Goal: Task Accomplishment & Management: Manage account settings

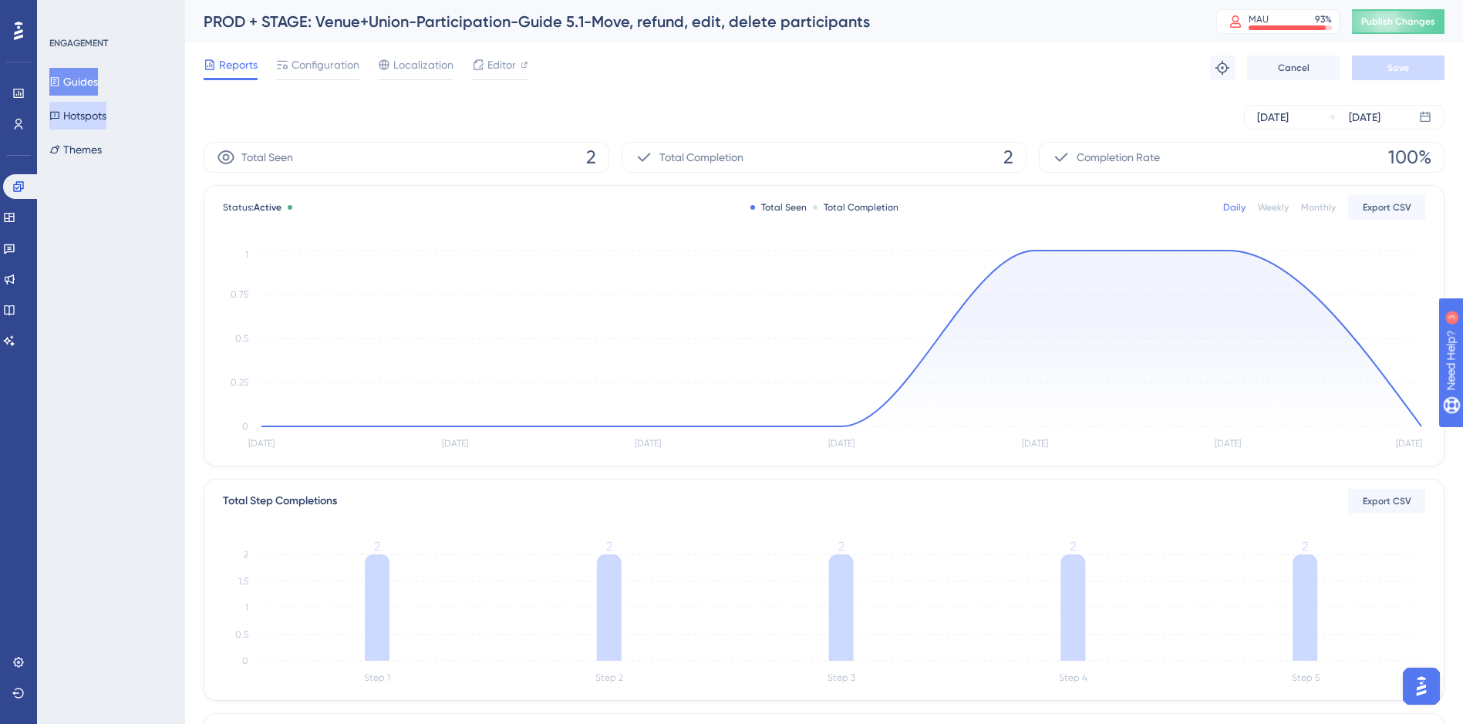
click at [82, 115] on button "Hotspots" at bounding box center [77, 116] width 57 height 28
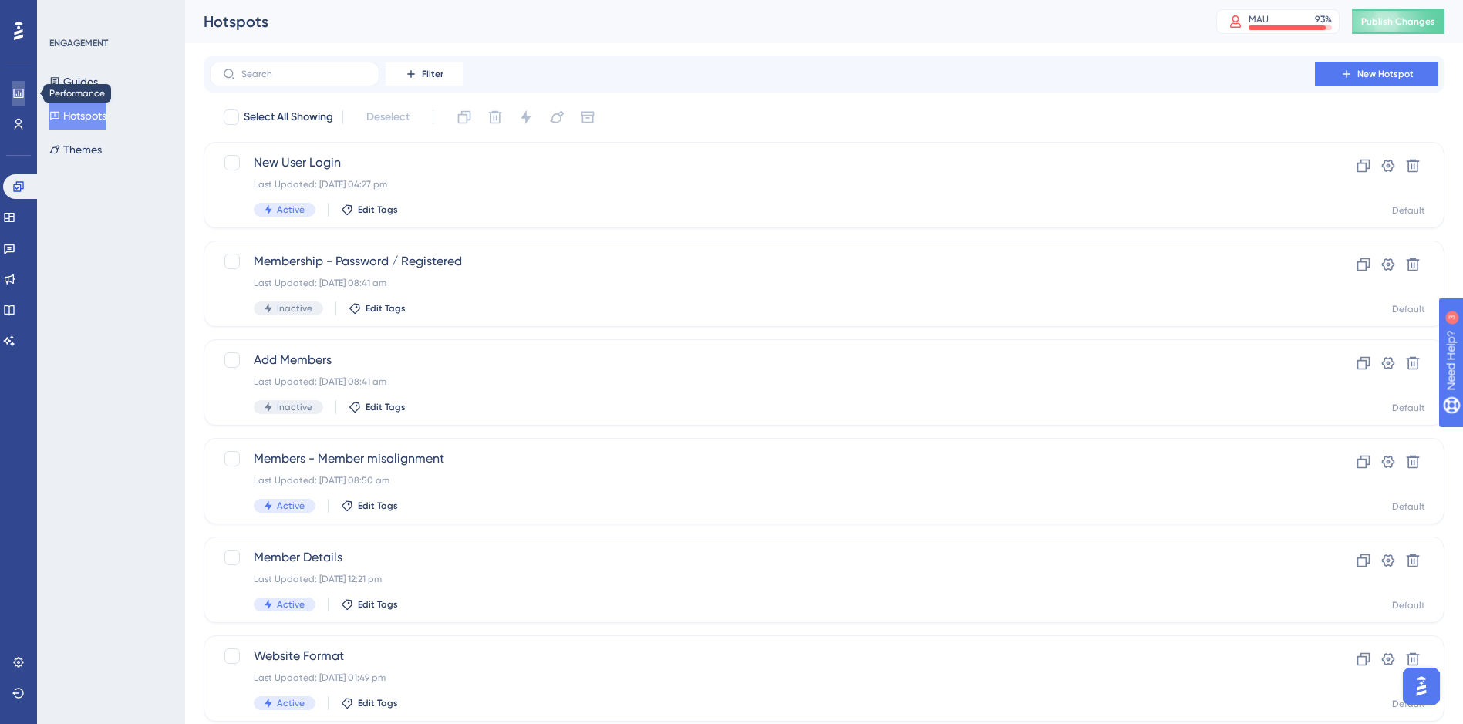
click at [19, 92] on icon at bounding box center [18, 93] width 12 height 12
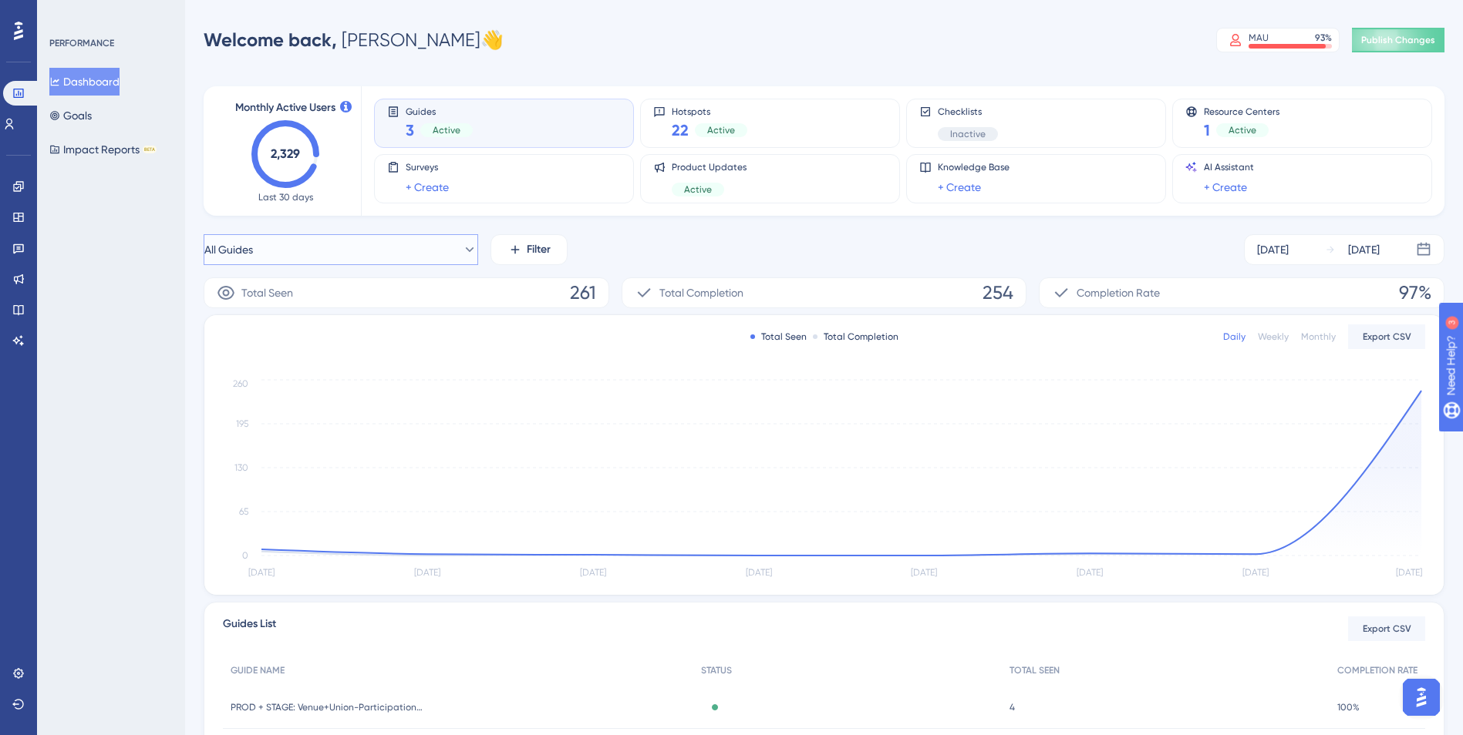
click at [442, 245] on button "All Guides" at bounding box center [341, 249] width 274 height 31
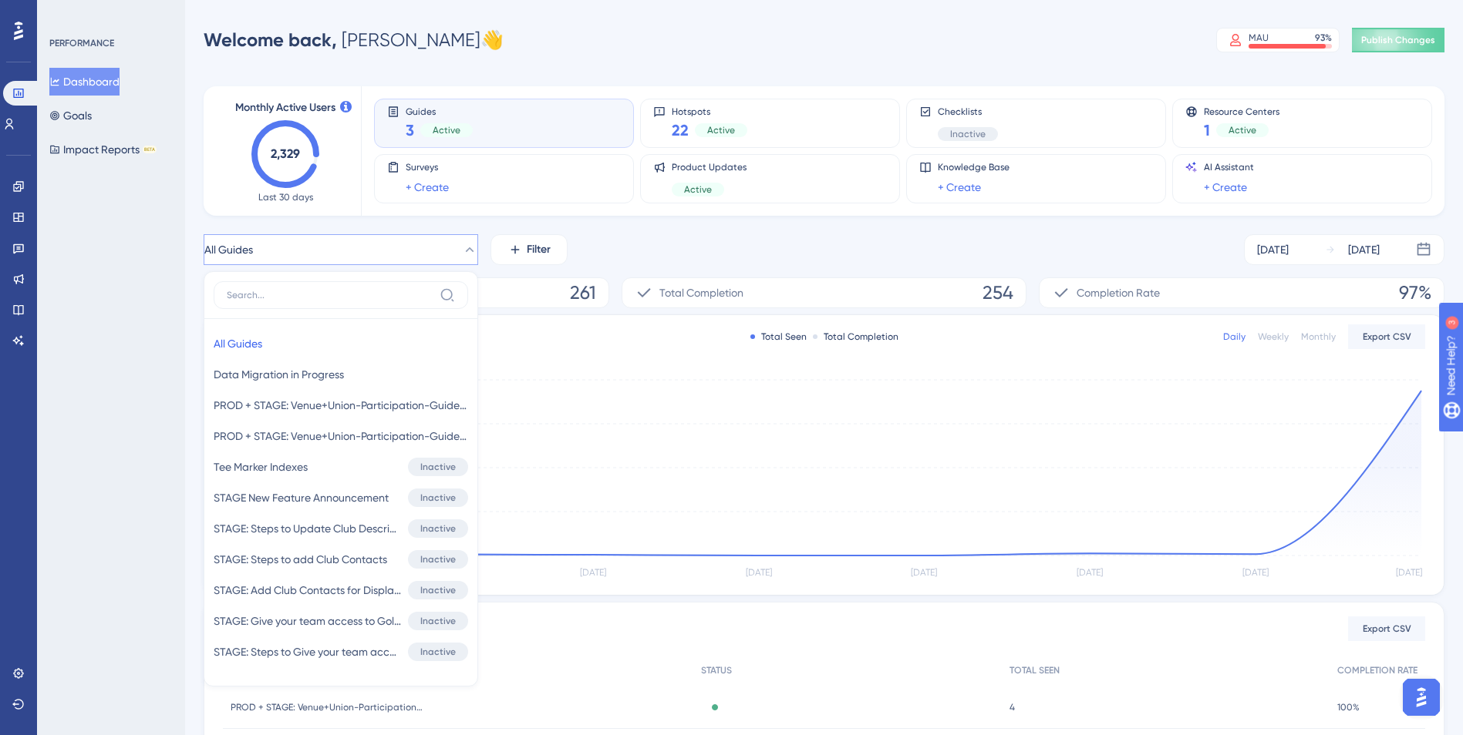
click at [462, 244] on icon at bounding box center [469, 249] width 15 height 15
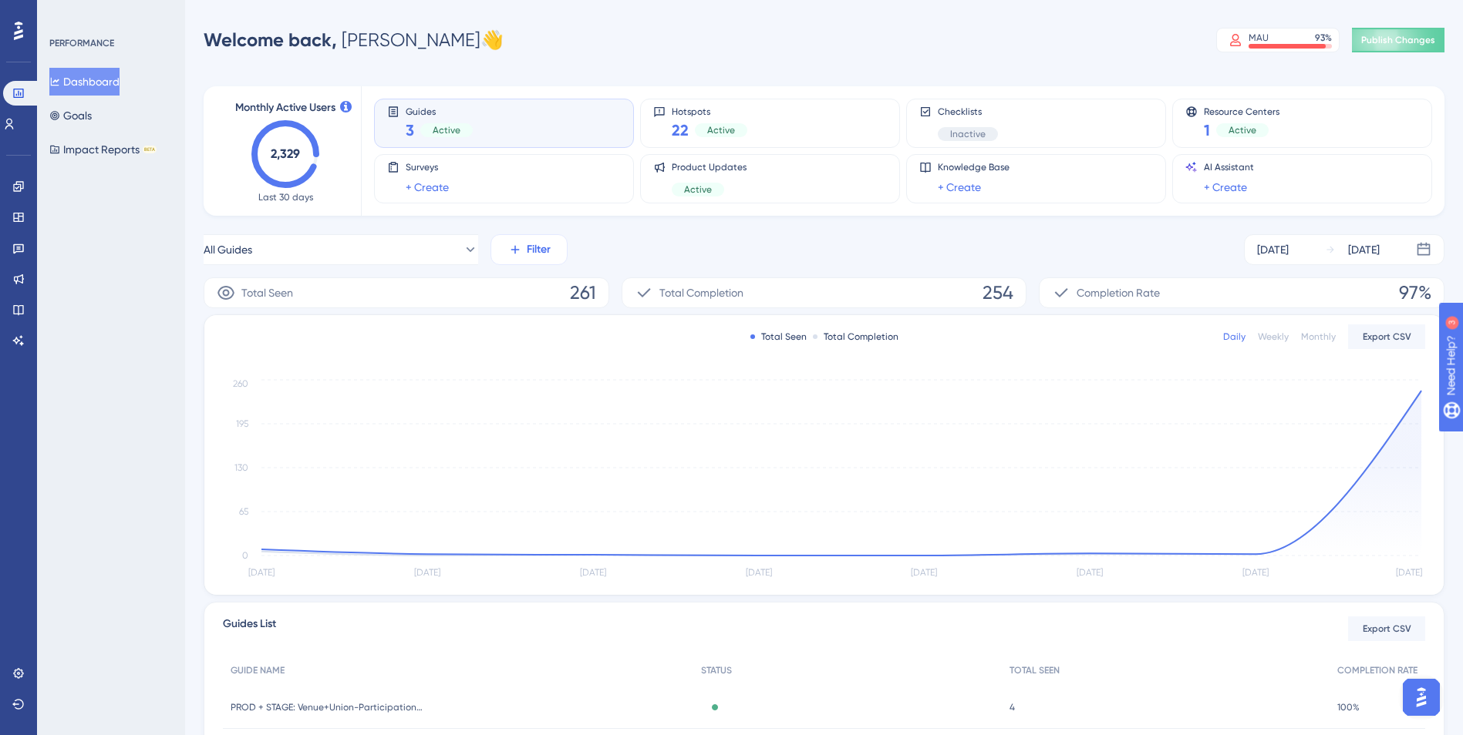
click at [507, 255] on button "Filter" at bounding box center [528, 249] width 77 height 31
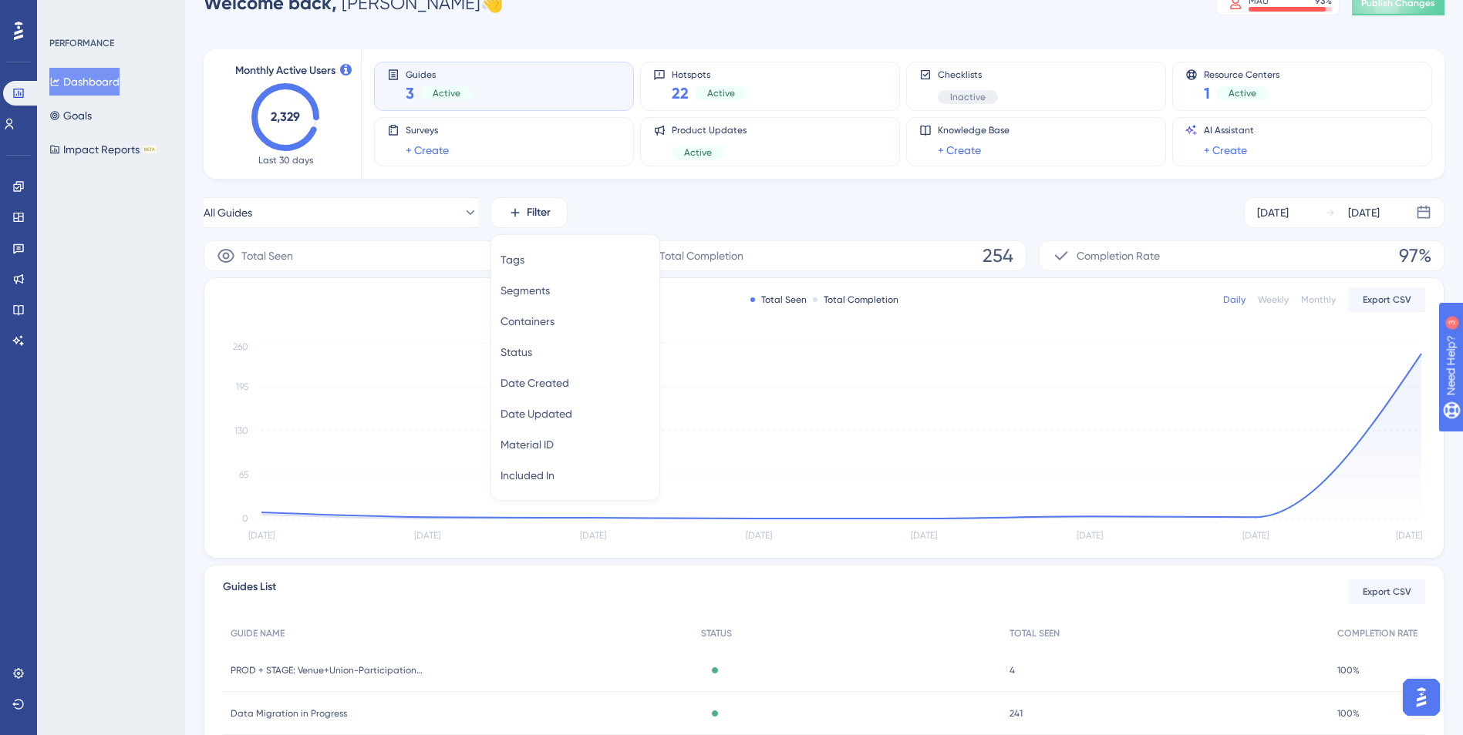
click at [618, 219] on div "All Guides Filter Tags Tags Segments Segments Containers Containers Status Stat…" at bounding box center [824, 212] width 1240 height 31
click at [82, 114] on button "Goals" at bounding box center [70, 116] width 42 height 28
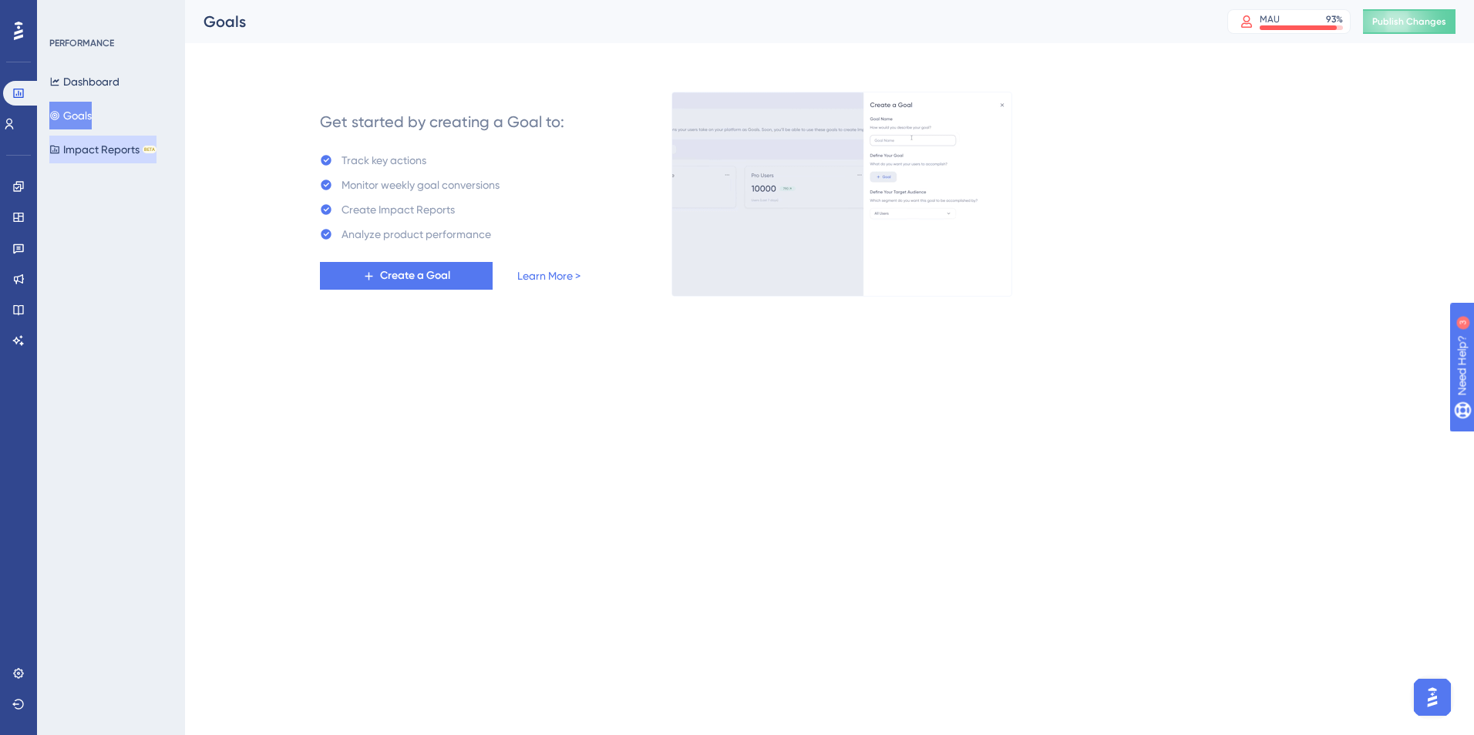
click at [92, 156] on button "Impact Reports BETA" at bounding box center [102, 150] width 107 height 28
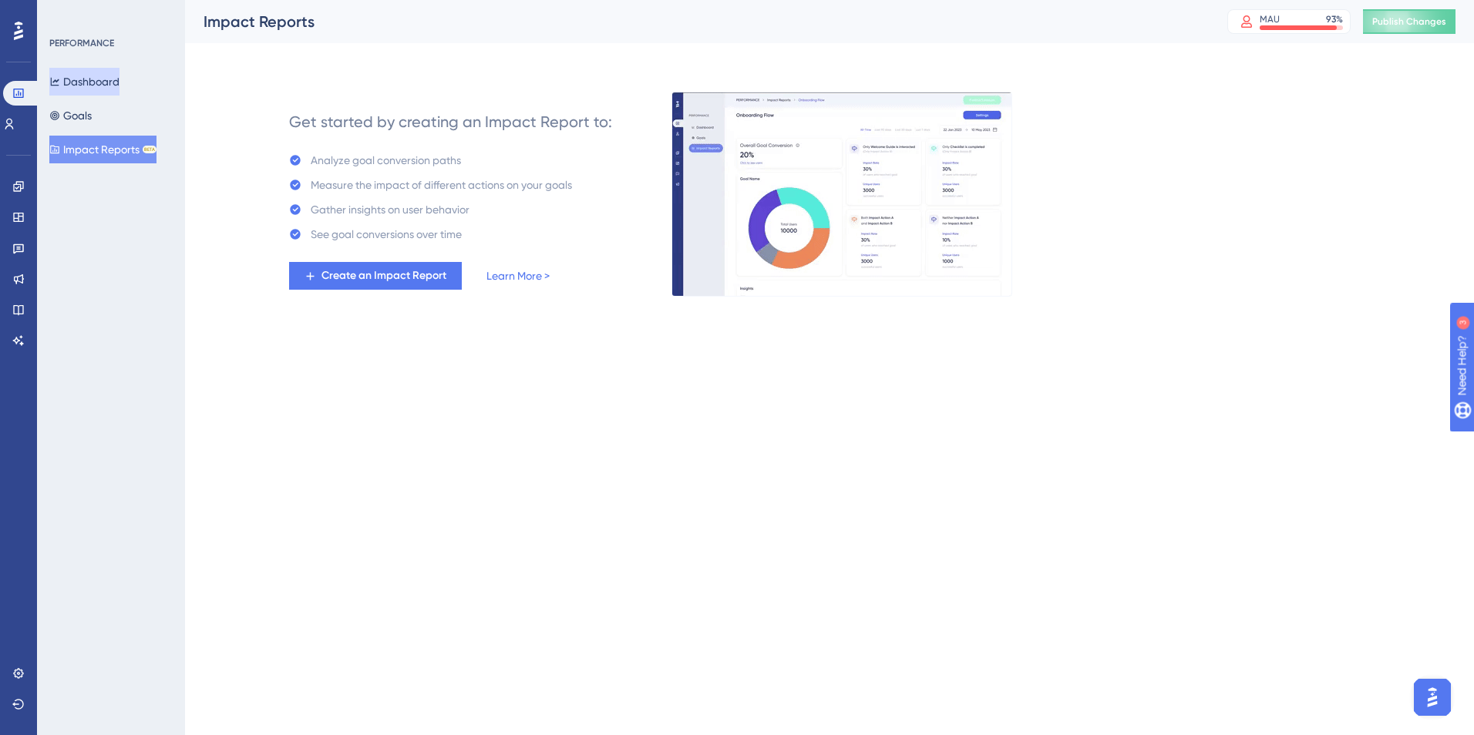
click at [106, 83] on button "Dashboard" at bounding box center [84, 82] width 70 height 28
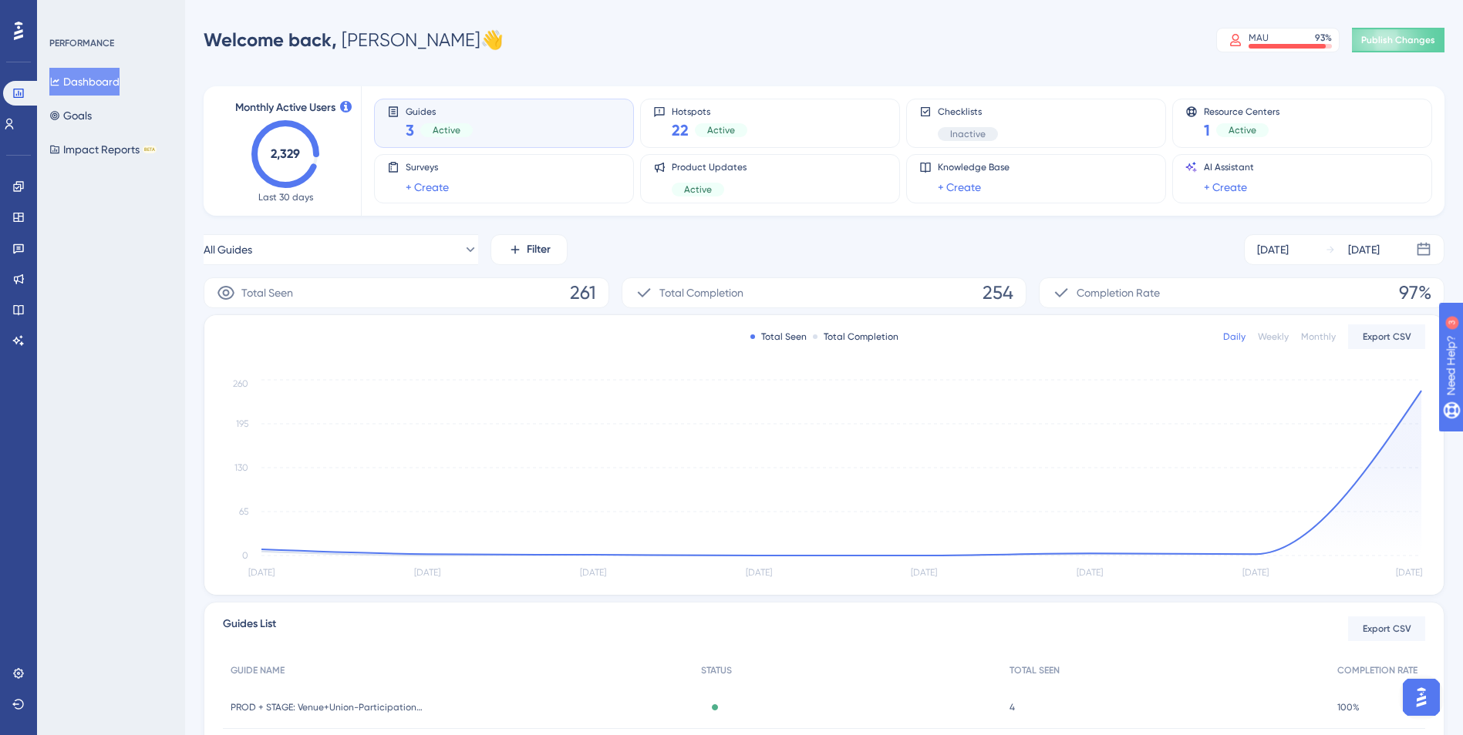
click at [527, 131] on div "Guides 3 Active" at bounding box center [504, 123] width 234 height 35
click at [496, 105] on div "Guides 3 Active" at bounding box center [504, 123] width 260 height 49
click at [722, 116] on div "Hotspots 22 Active" at bounding box center [710, 123] width 76 height 35
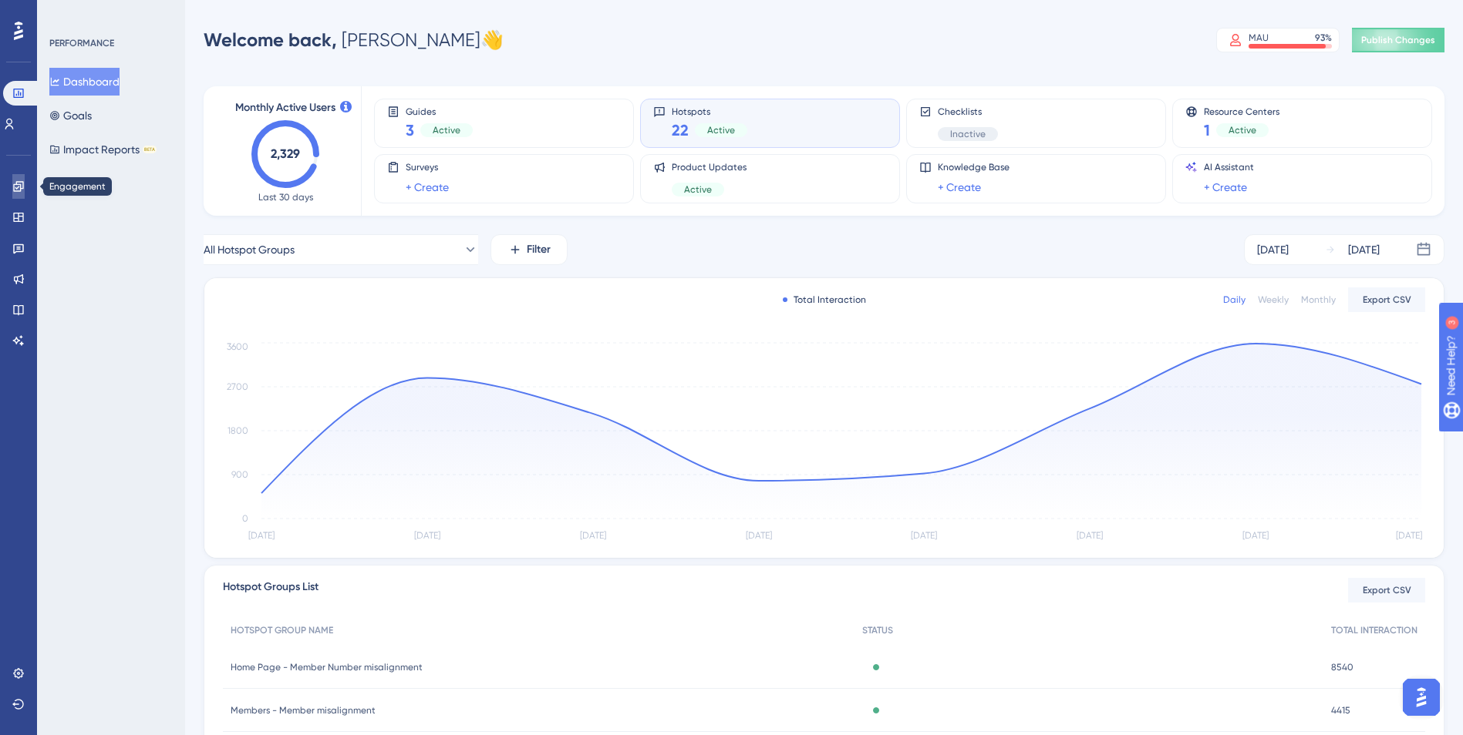
click at [21, 187] on icon at bounding box center [18, 186] width 10 height 10
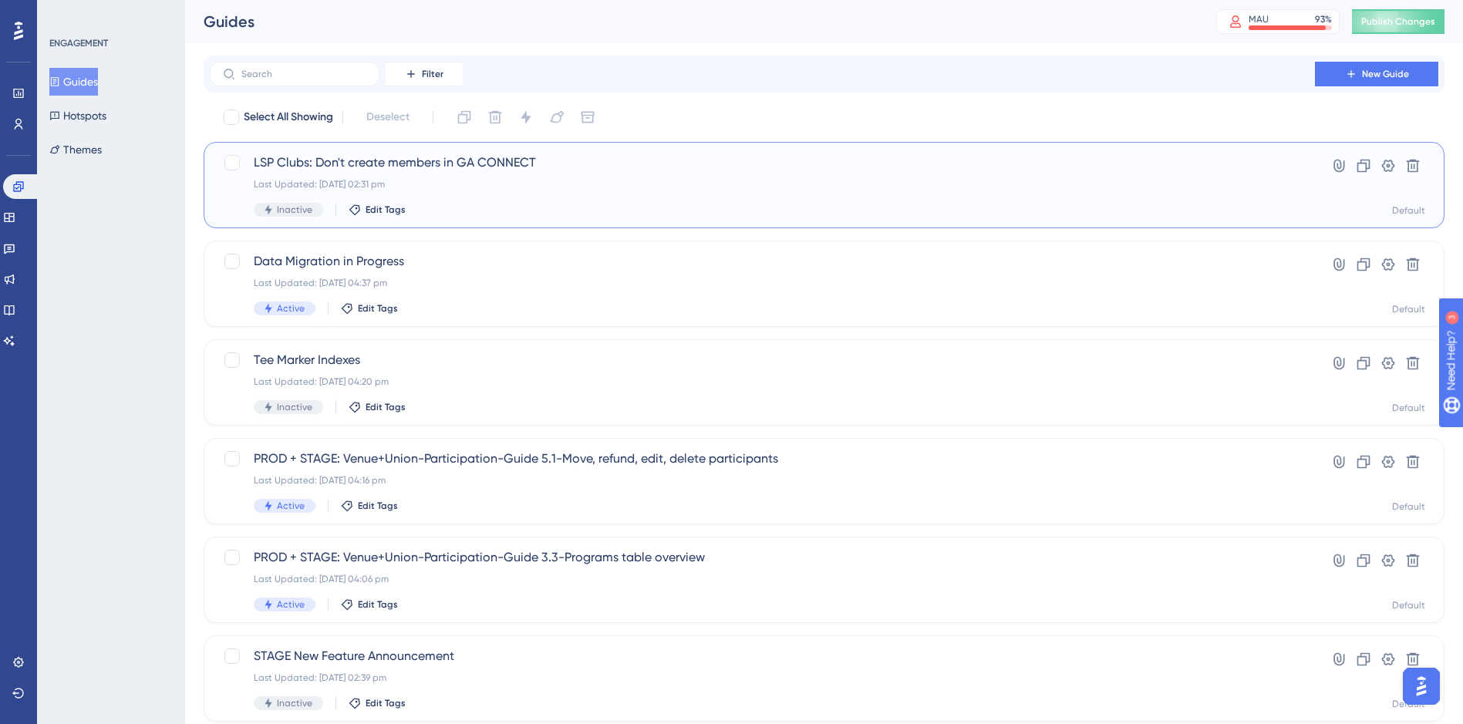
click at [530, 175] on div "LSP Clubs: Don't create members in [GEOGRAPHIC_DATA] CONNECT Last Updated: [DAT…" at bounding box center [762, 184] width 1017 height 63
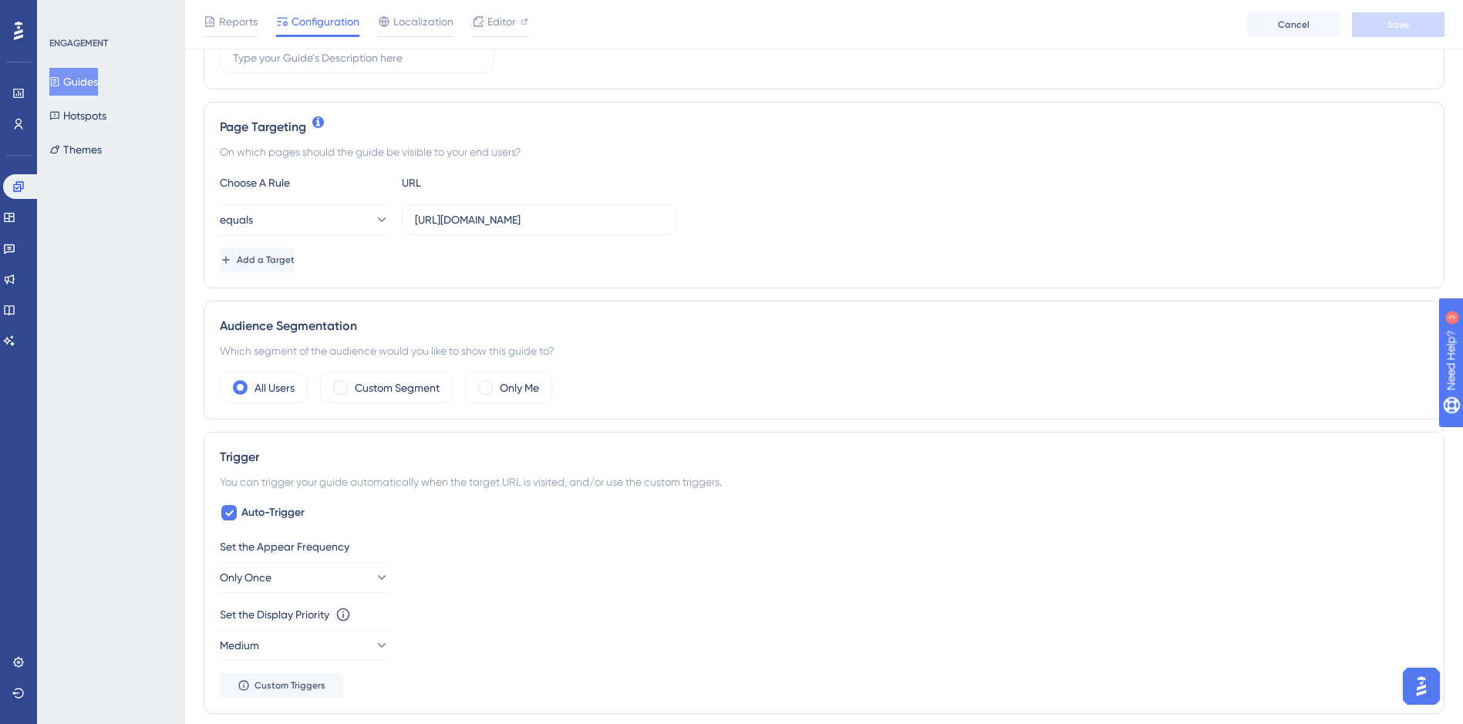
scroll to position [308, 0]
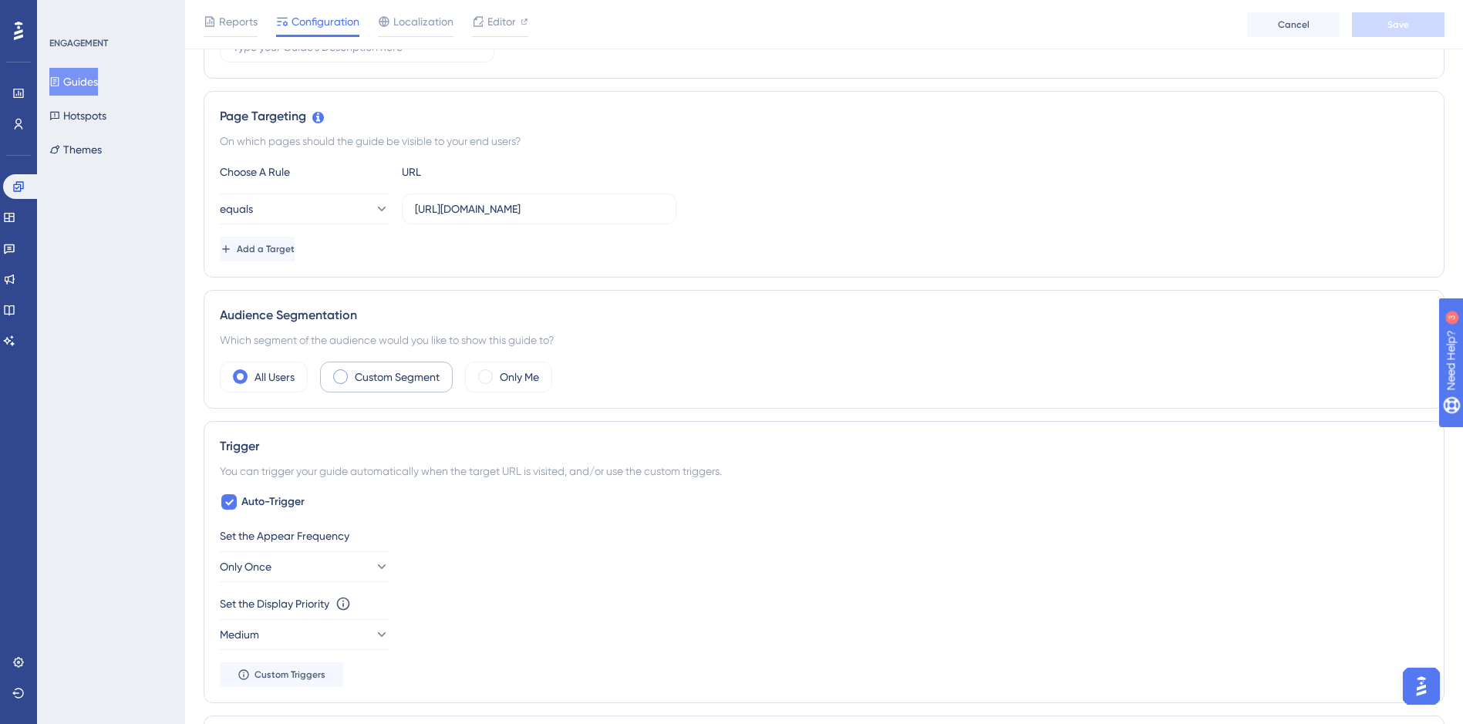
click at [396, 374] on label "Custom Segment" at bounding box center [397, 377] width 85 height 19
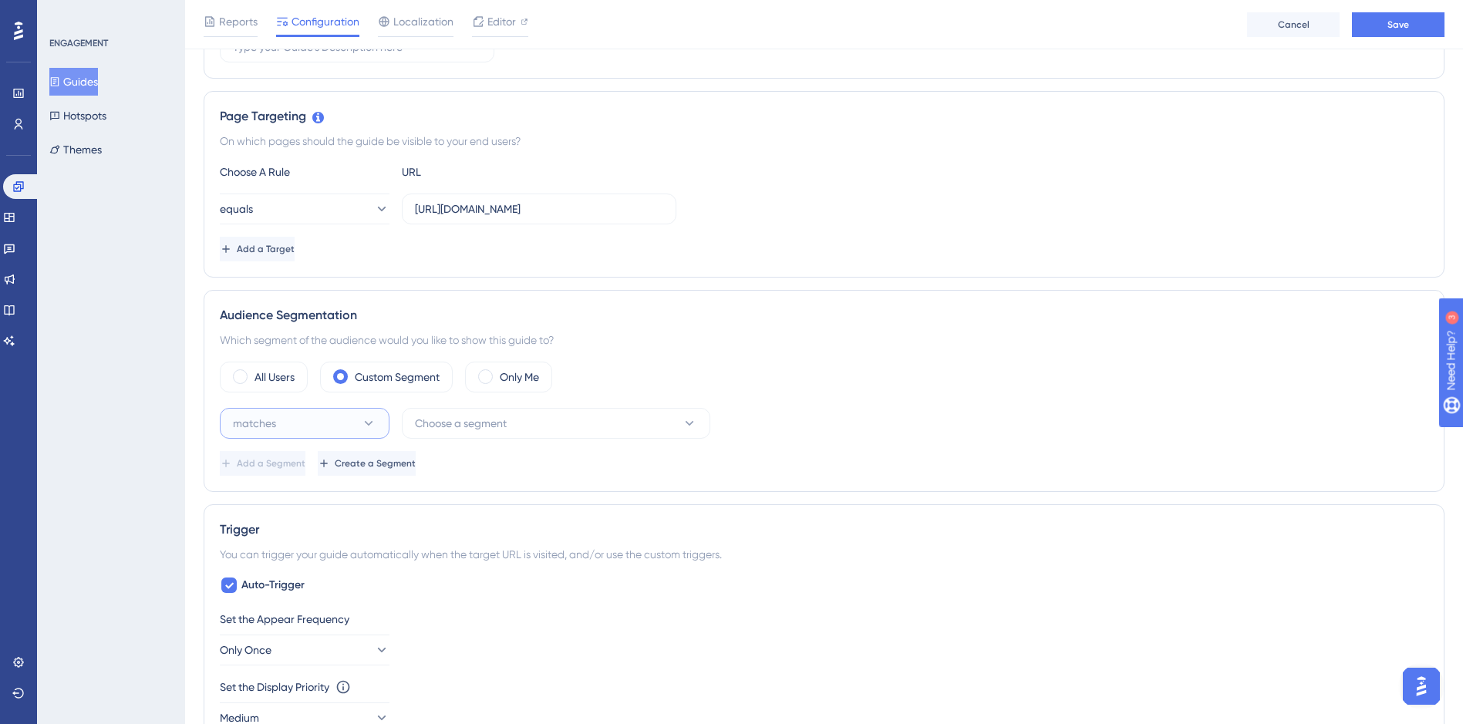
click at [381, 424] on button "matches" at bounding box center [305, 423] width 170 height 31
click at [349, 473] on div "matches matches" at bounding box center [305, 470] width 150 height 31
click at [498, 413] on button "Choose a segment" at bounding box center [556, 423] width 308 height 31
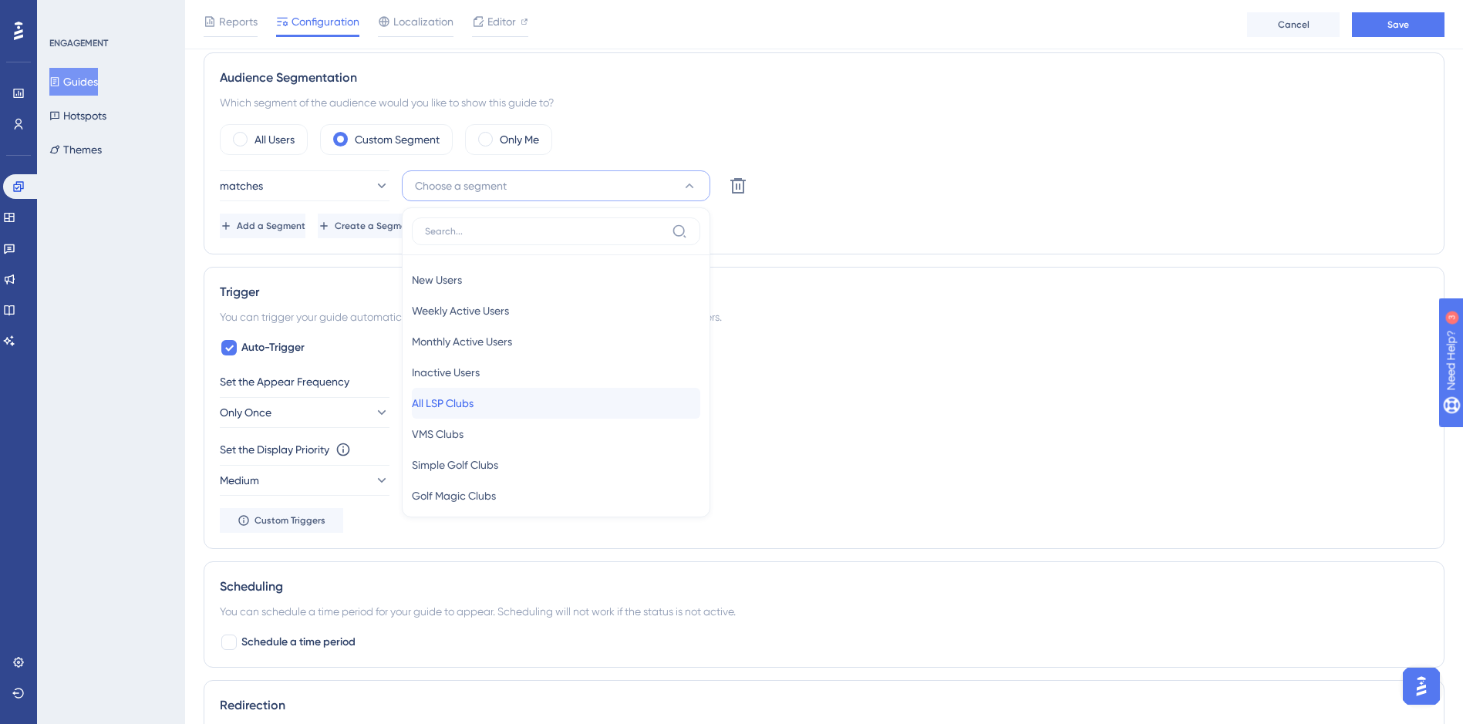
click at [509, 409] on div "All LSP Clubs All LSP Clubs" at bounding box center [556, 403] width 288 height 31
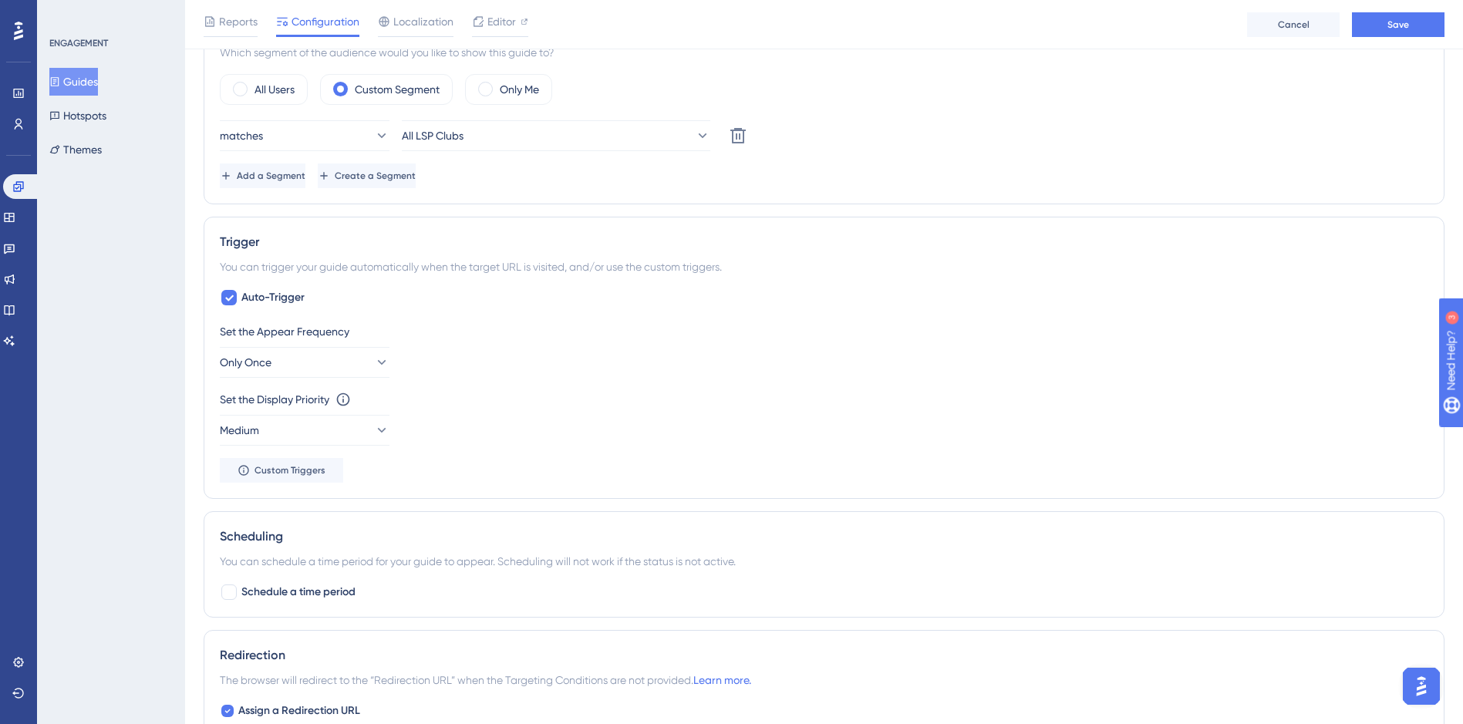
scroll to position [623, 0]
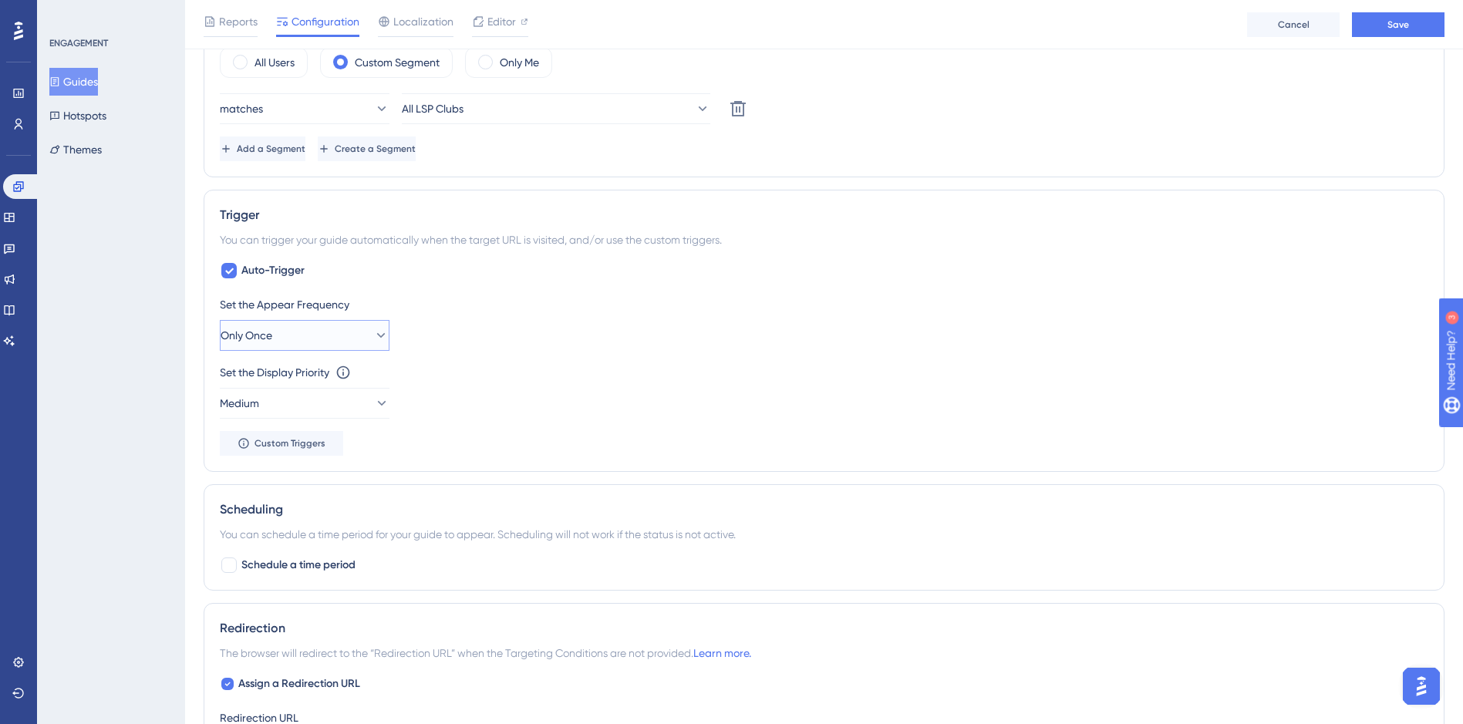
click at [373, 334] on icon at bounding box center [380, 335] width 15 height 15
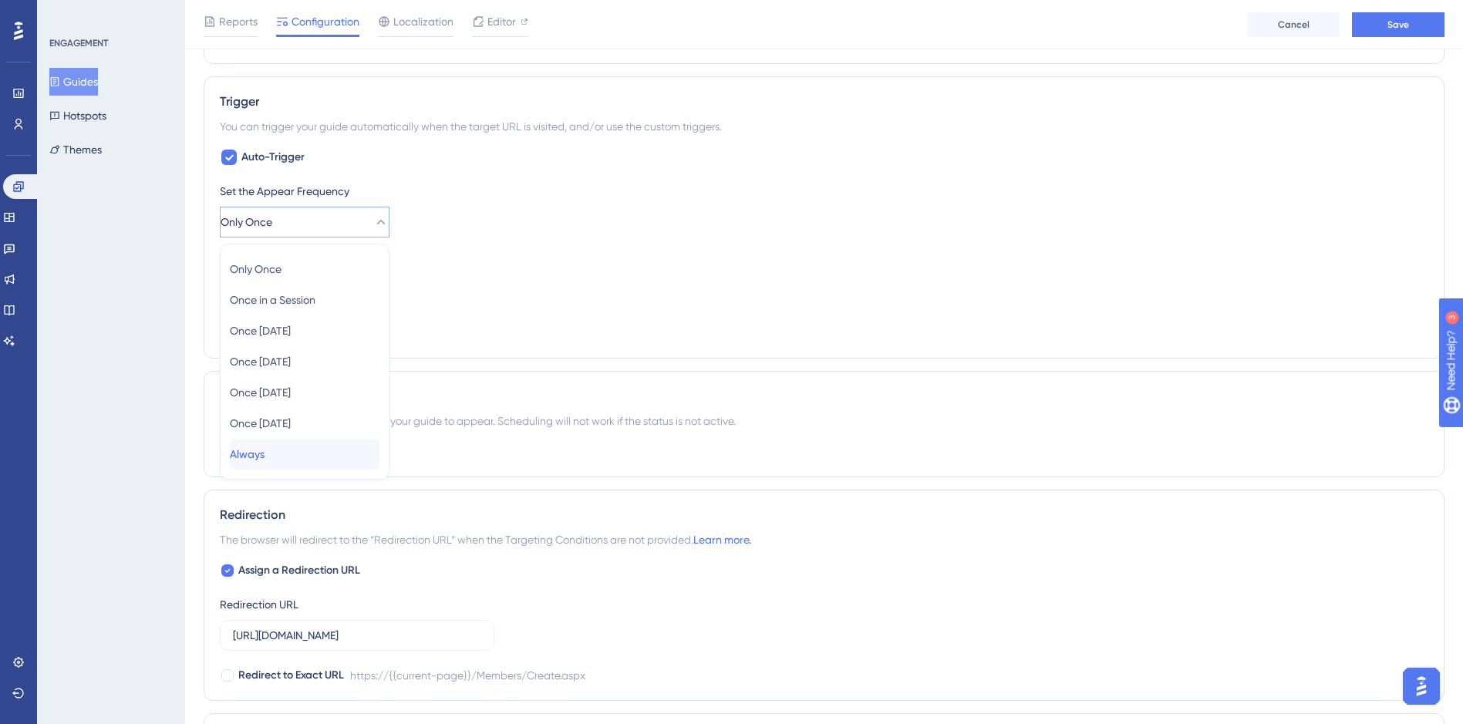
click at [316, 449] on div "Always Always" at bounding box center [305, 454] width 150 height 31
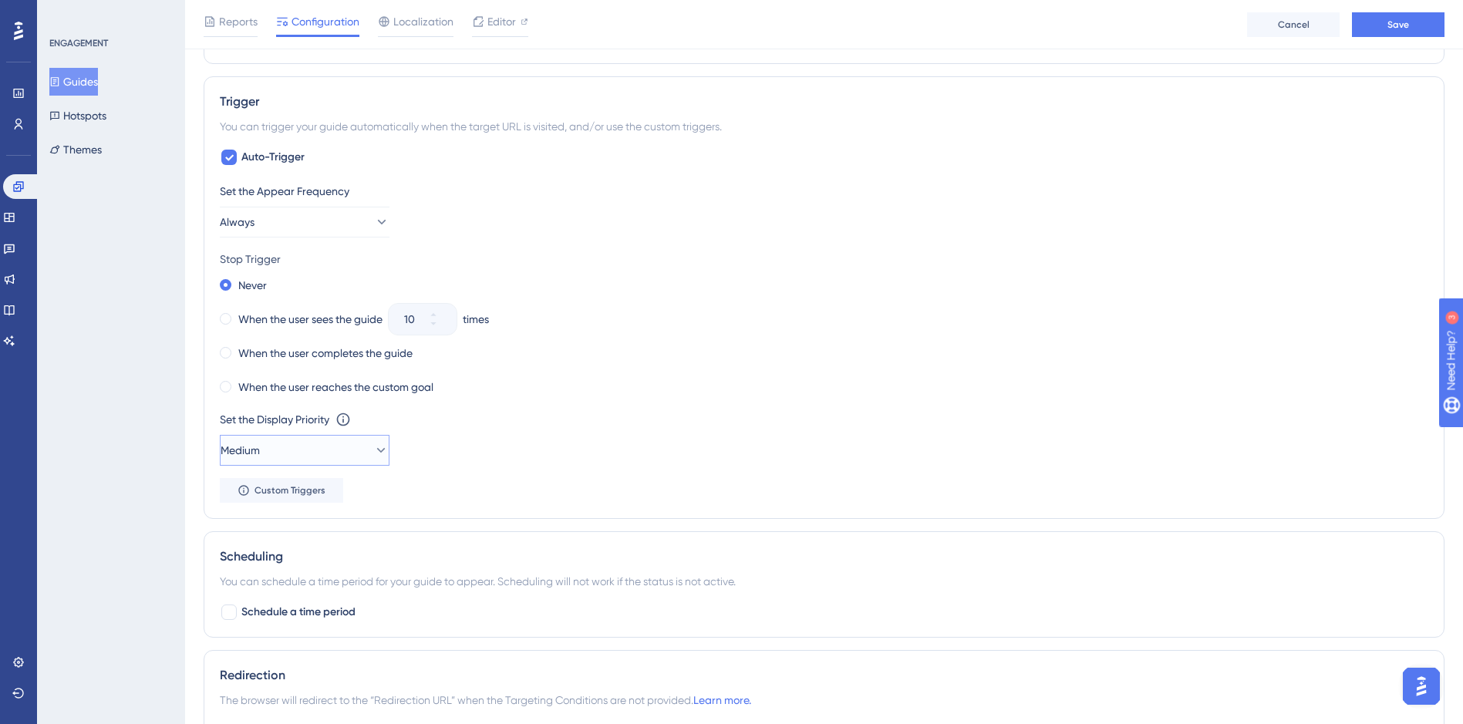
click at [340, 447] on button "Medium" at bounding box center [305, 450] width 170 height 31
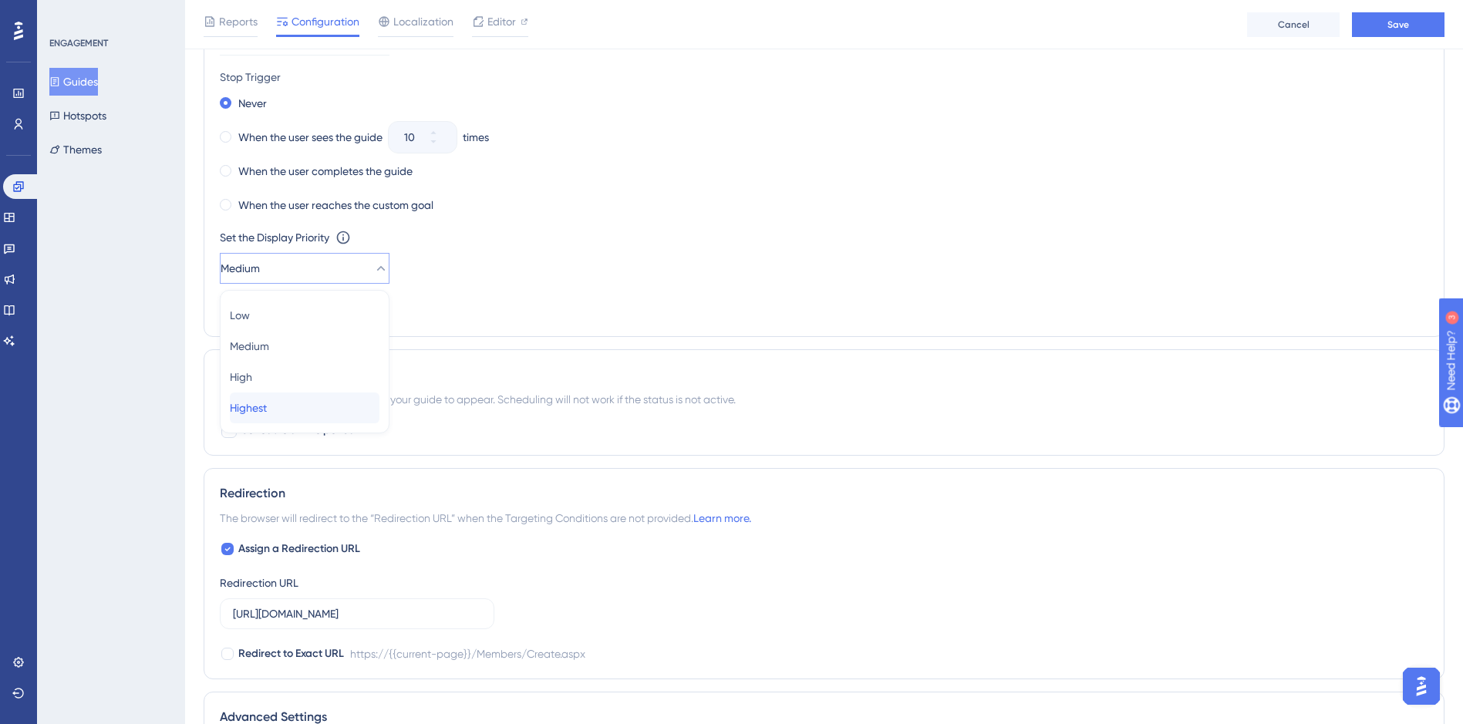
click at [341, 414] on div "Highest Highest" at bounding box center [305, 407] width 150 height 31
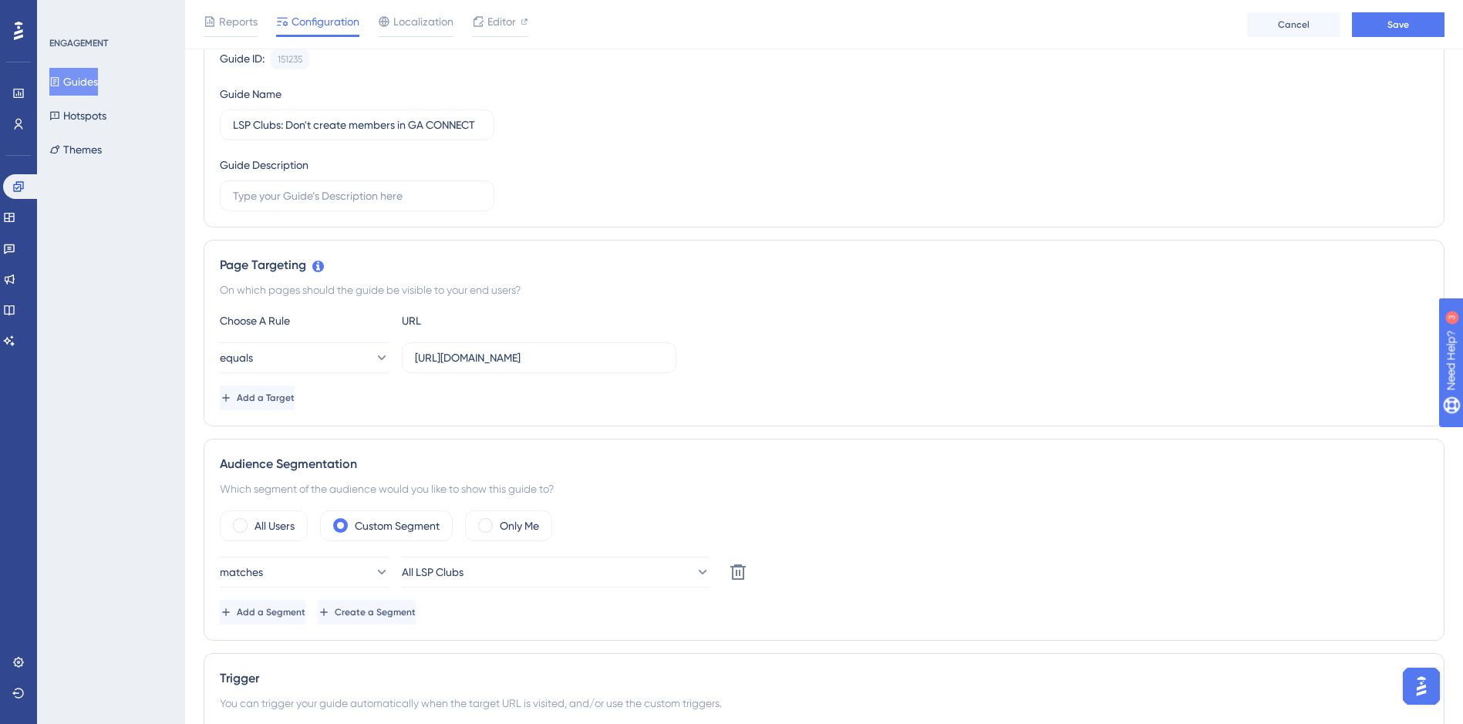
scroll to position [0, 0]
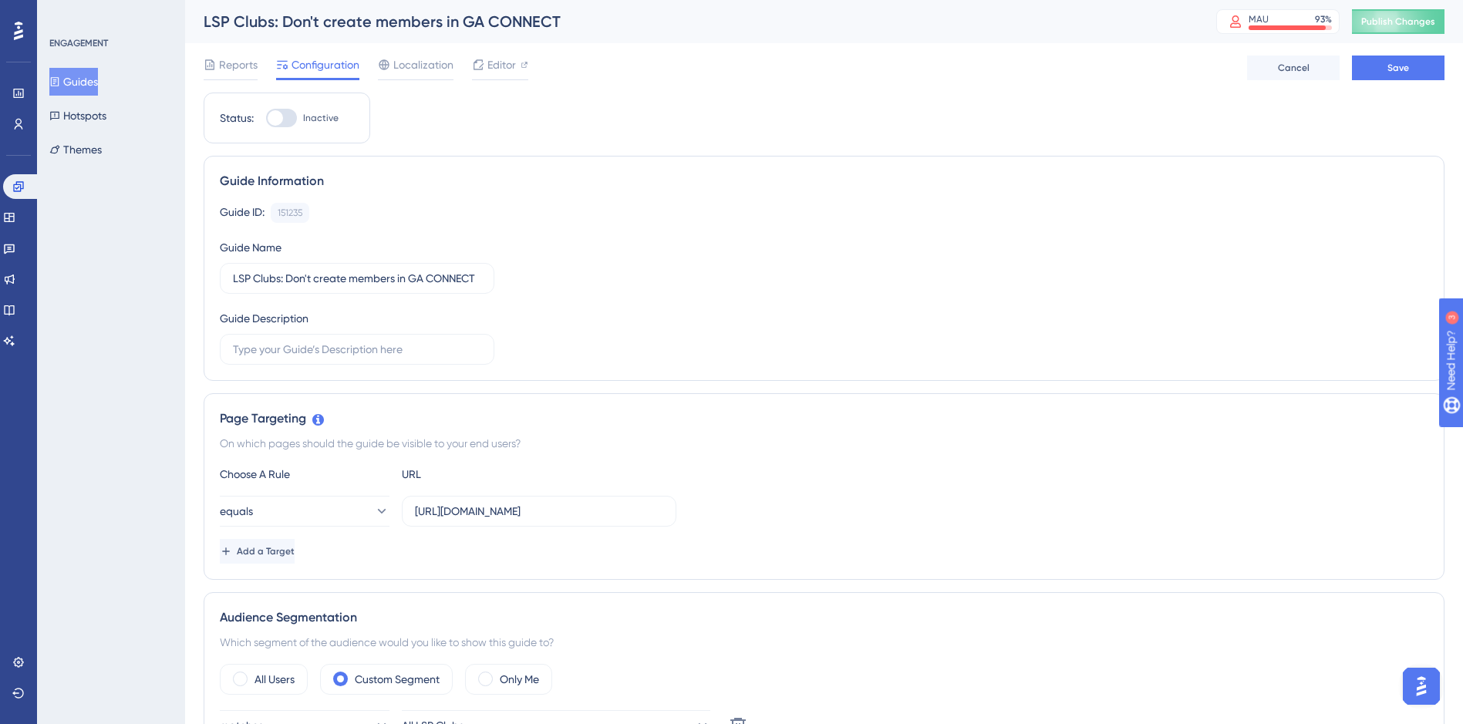
click at [283, 119] on div at bounding box center [281, 118] width 31 height 19
click at [266, 119] on input "Inactive" at bounding box center [265, 118] width 1 height 1
checkbox input "true"
click at [1406, 72] on span "Save" at bounding box center [1398, 68] width 22 height 12
click at [1429, 21] on span "Publish Changes" at bounding box center [1398, 21] width 74 height 12
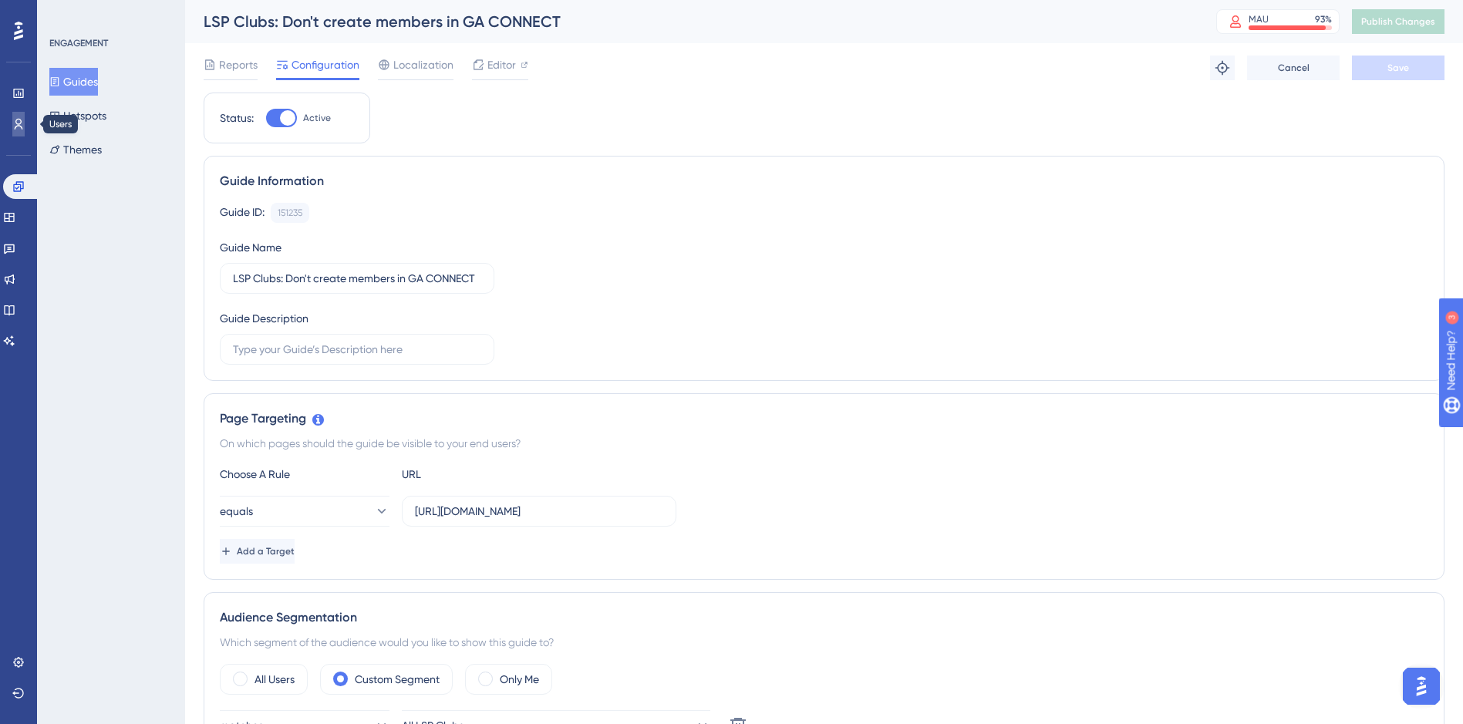
click at [21, 125] on icon at bounding box center [18, 124] width 12 height 12
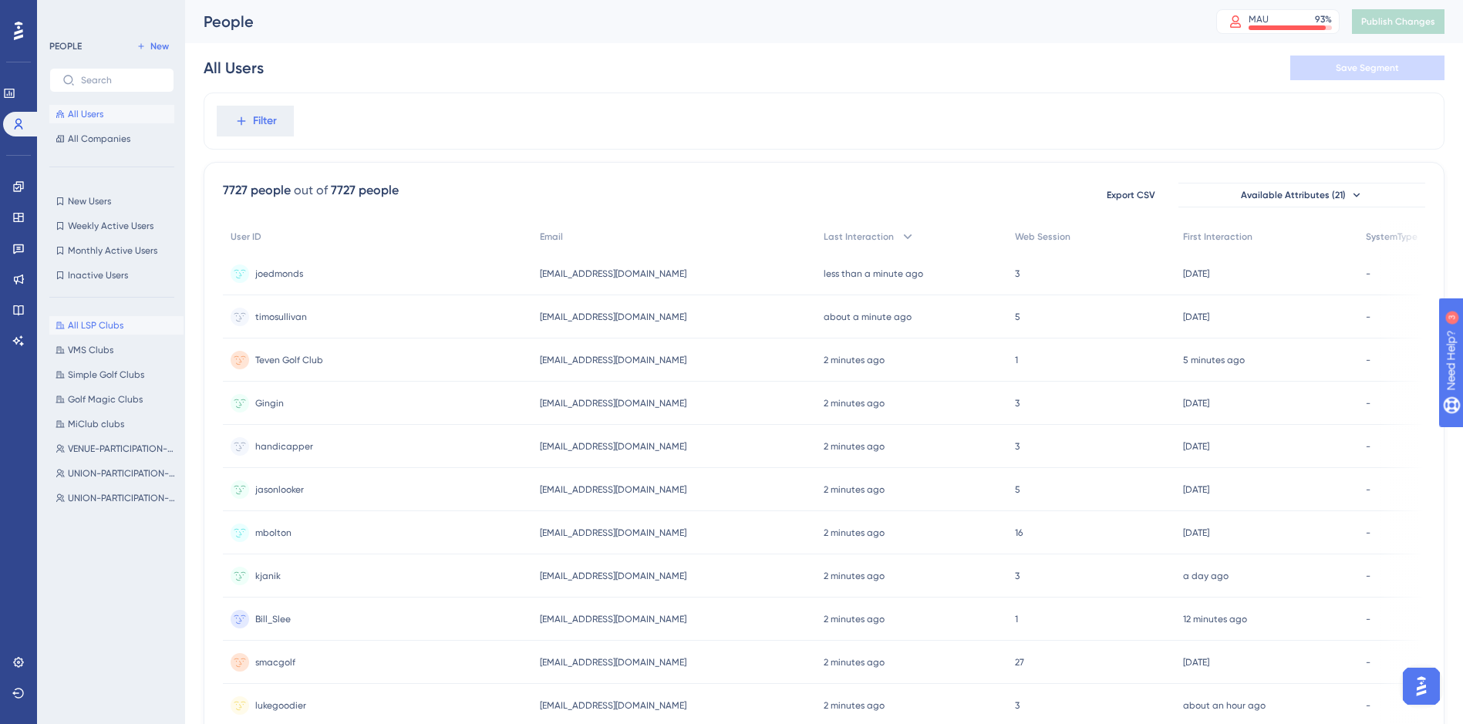
click at [97, 322] on span "All LSP Clubs" at bounding box center [96, 325] width 56 height 12
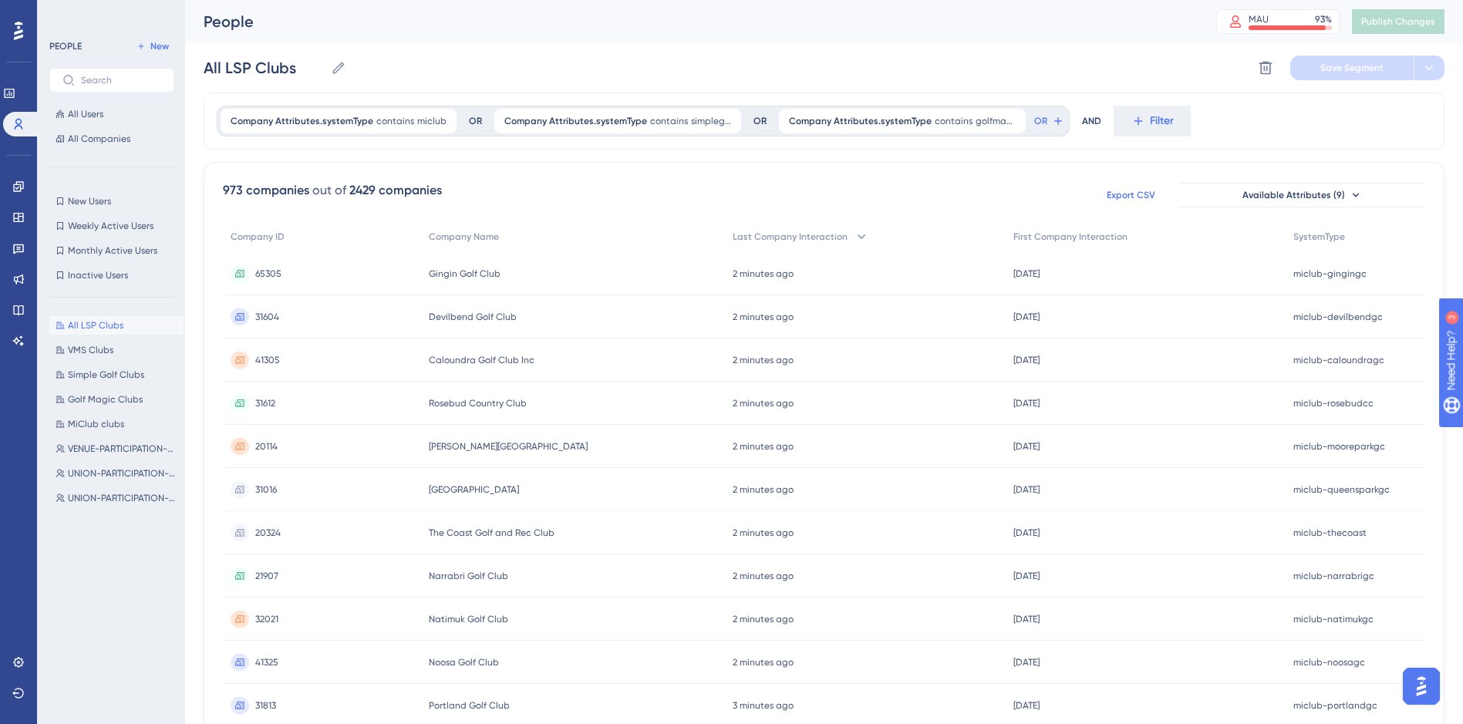
click at [1136, 198] on span "Export CSV" at bounding box center [1130, 195] width 49 height 12
click at [19, 187] on icon at bounding box center [18, 186] width 10 height 10
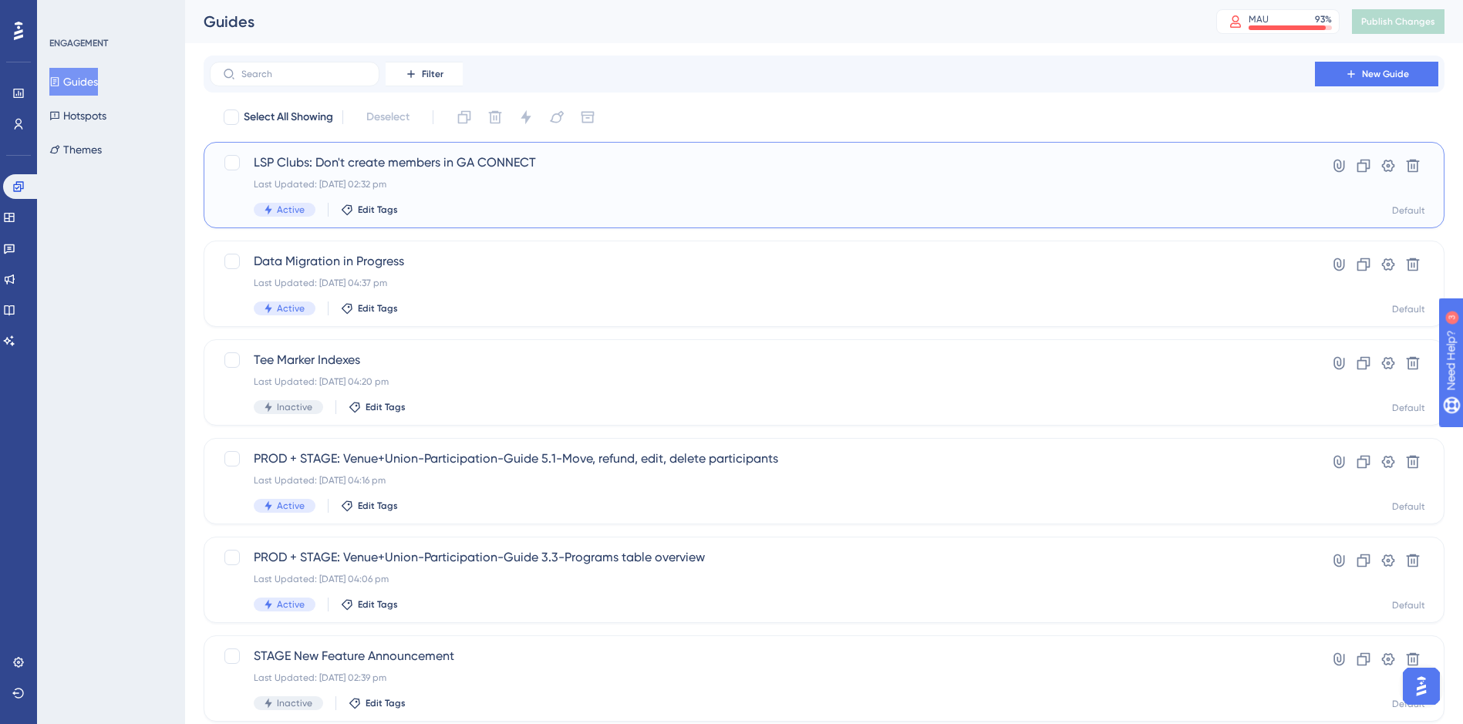
click at [274, 169] on span "LSP Clubs: Don't create members in GA CONNECT" at bounding box center [762, 162] width 1017 height 19
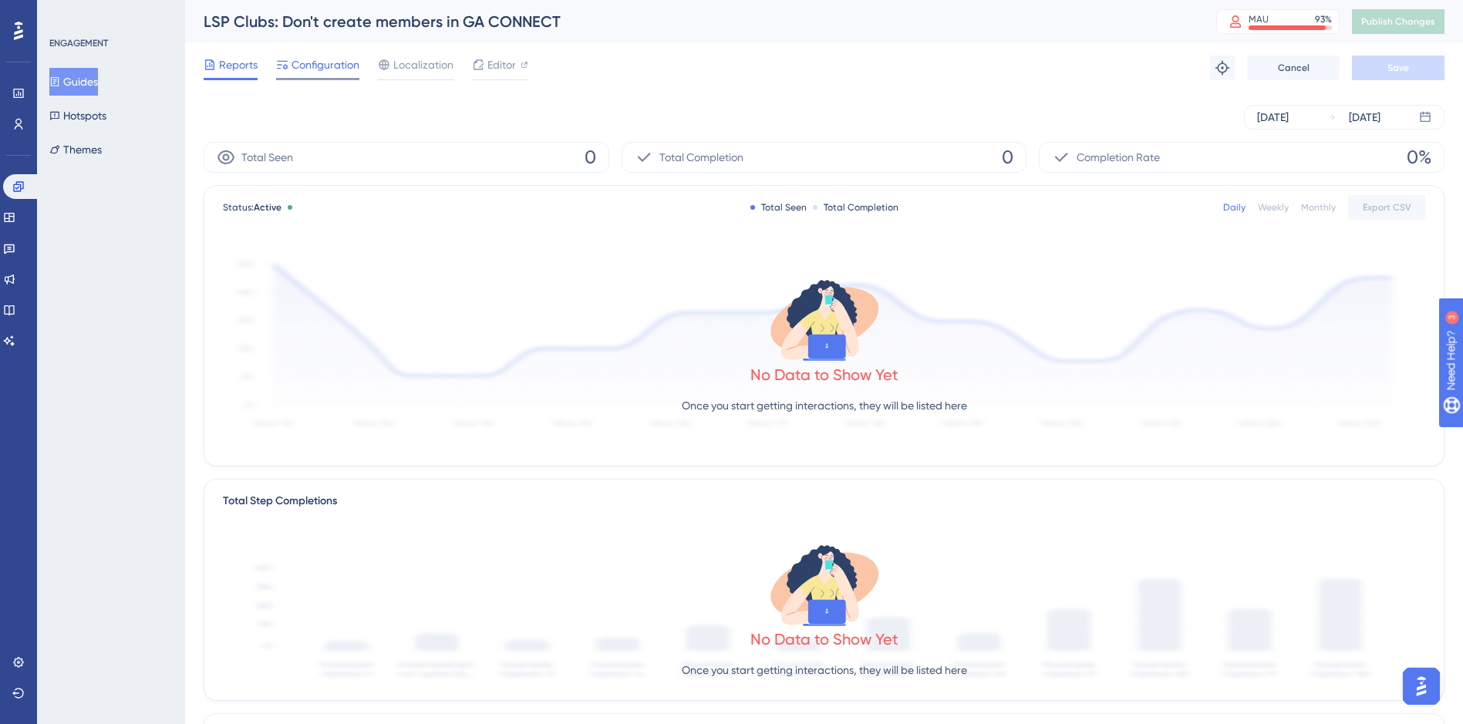
click at [329, 70] on span "Configuration" at bounding box center [325, 65] width 68 height 19
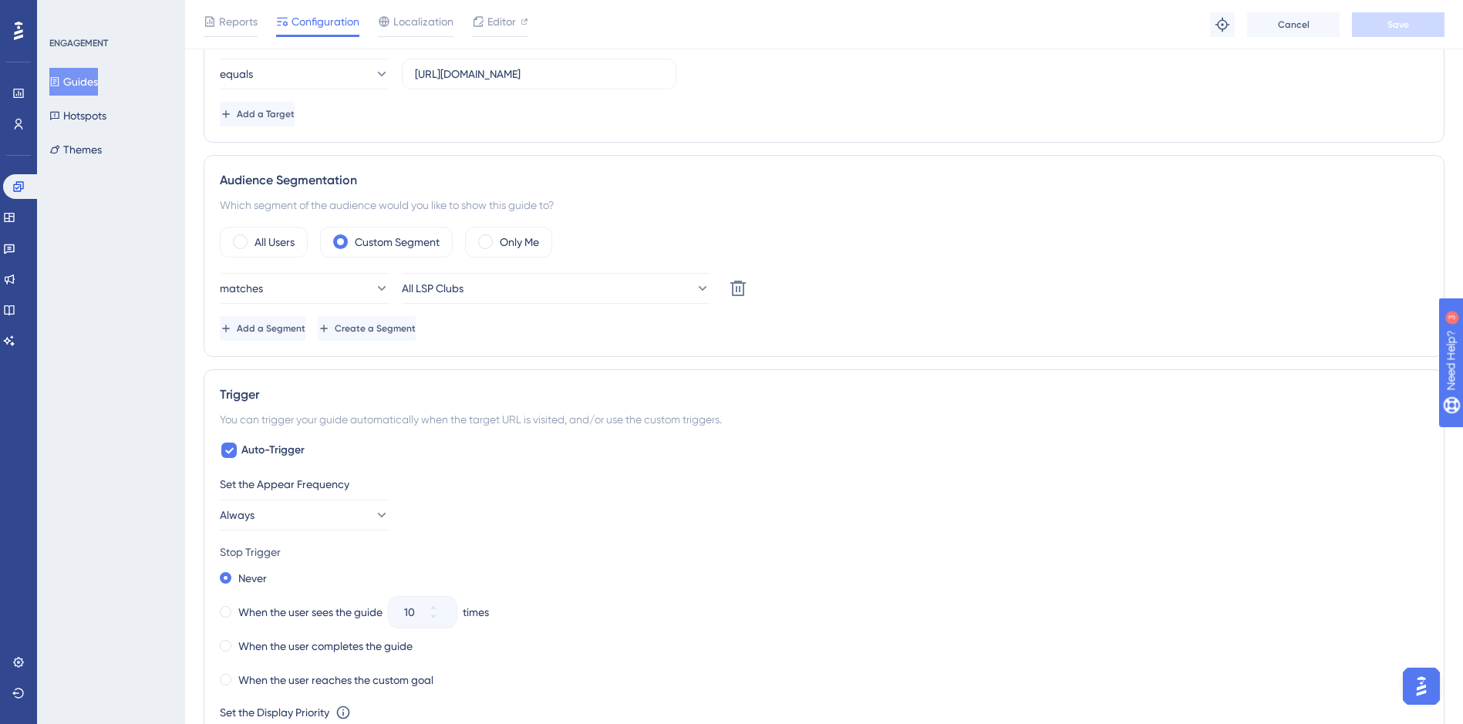
scroll to position [463, 0]
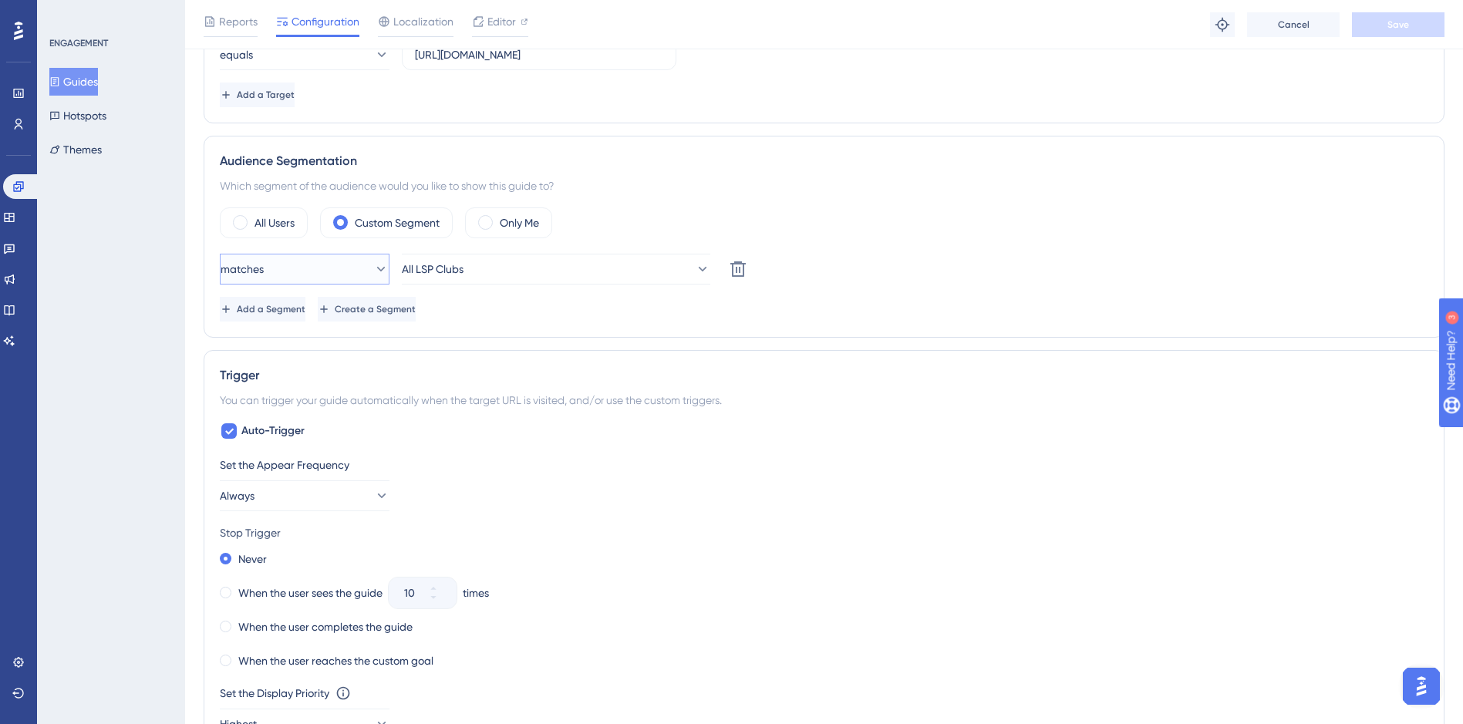
click at [373, 265] on icon at bounding box center [380, 268] width 15 height 15
click at [379, 268] on button "matches" at bounding box center [305, 269] width 170 height 31
click at [359, 261] on button "matches" at bounding box center [305, 269] width 170 height 31
click at [642, 272] on button "All LSP Clubs" at bounding box center [556, 269] width 308 height 31
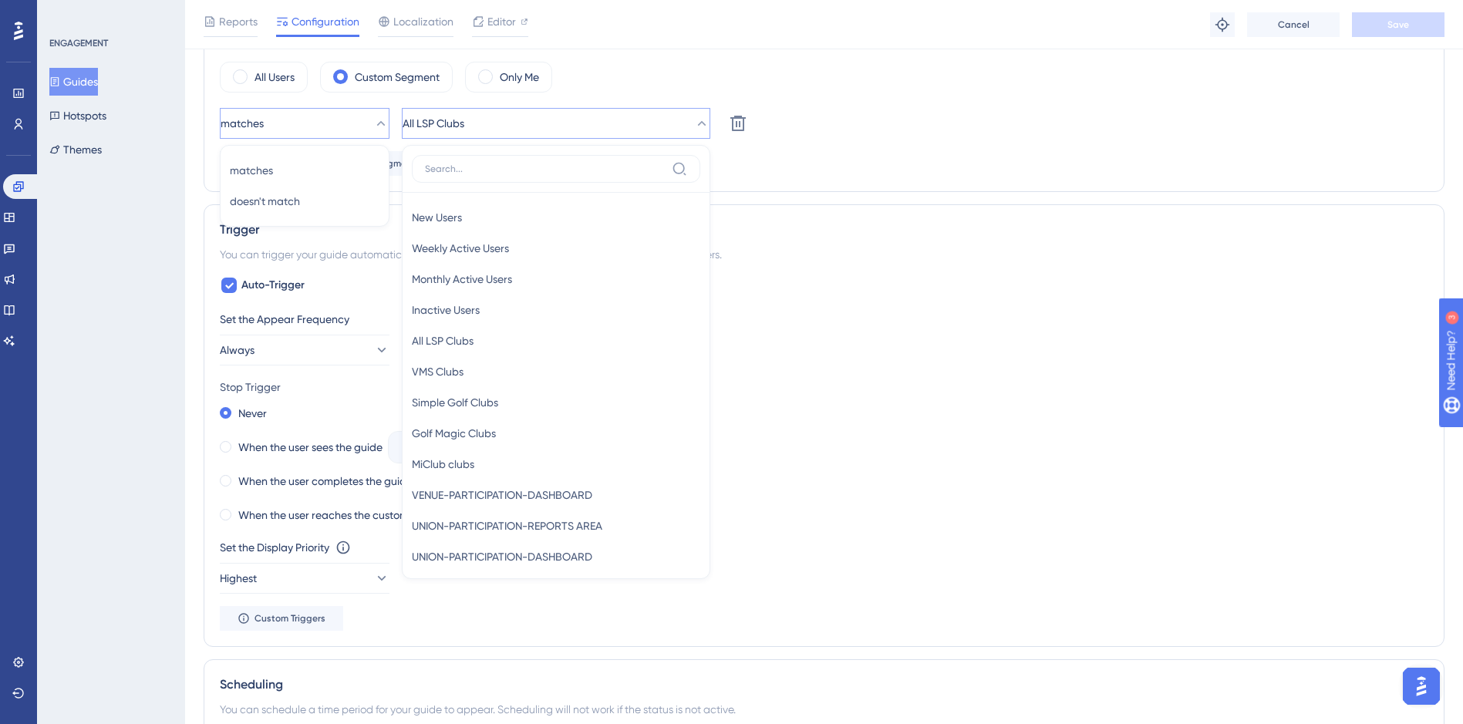
click at [823, 167] on div "Add a Segment Create a Segment" at bounding box center [824, 163] width 1208 height 25
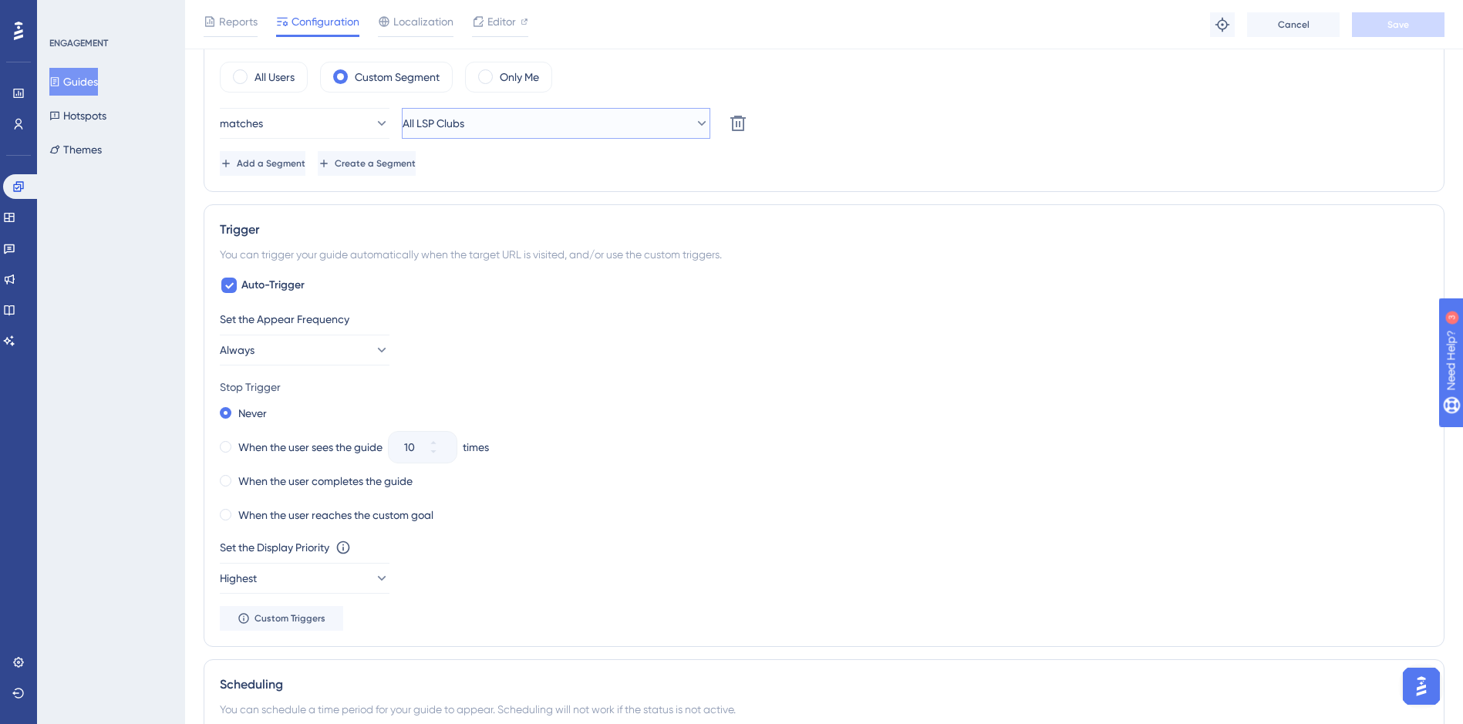
click at [694, 121] on icon at bounding box center [701, 123] width 15 height 15
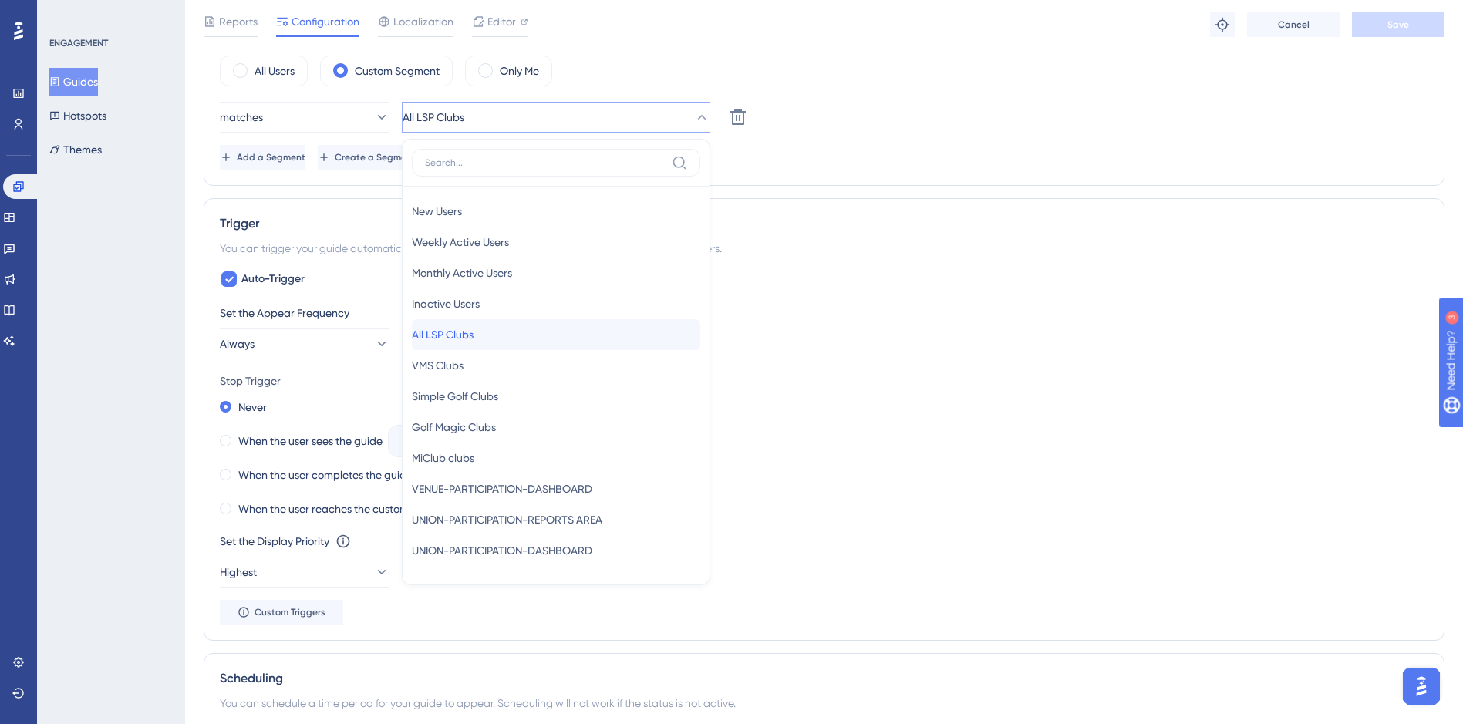
click at [536, 338] on div "All LSP Clubs All LSP Clubs" at bounding box center [556, 334] width 288 height 31
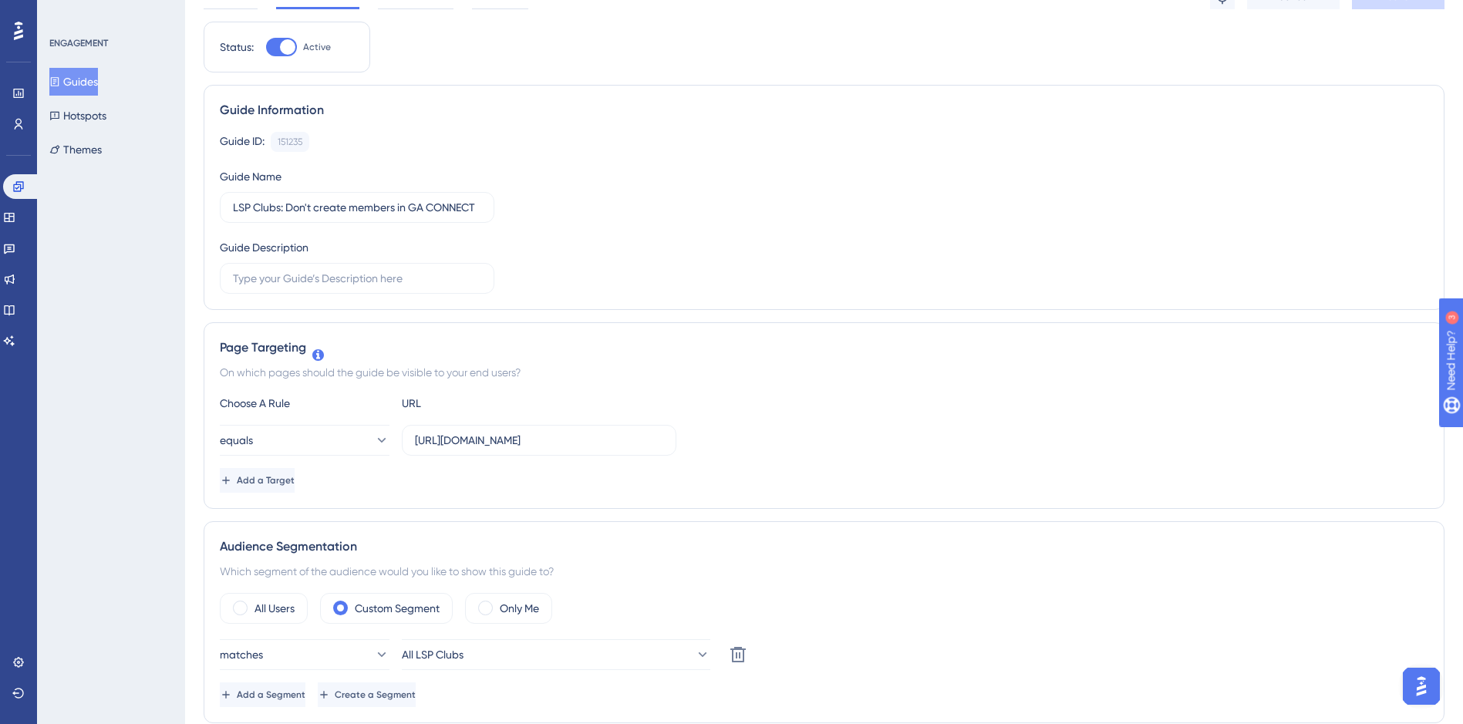
scroll to position [0, 0]
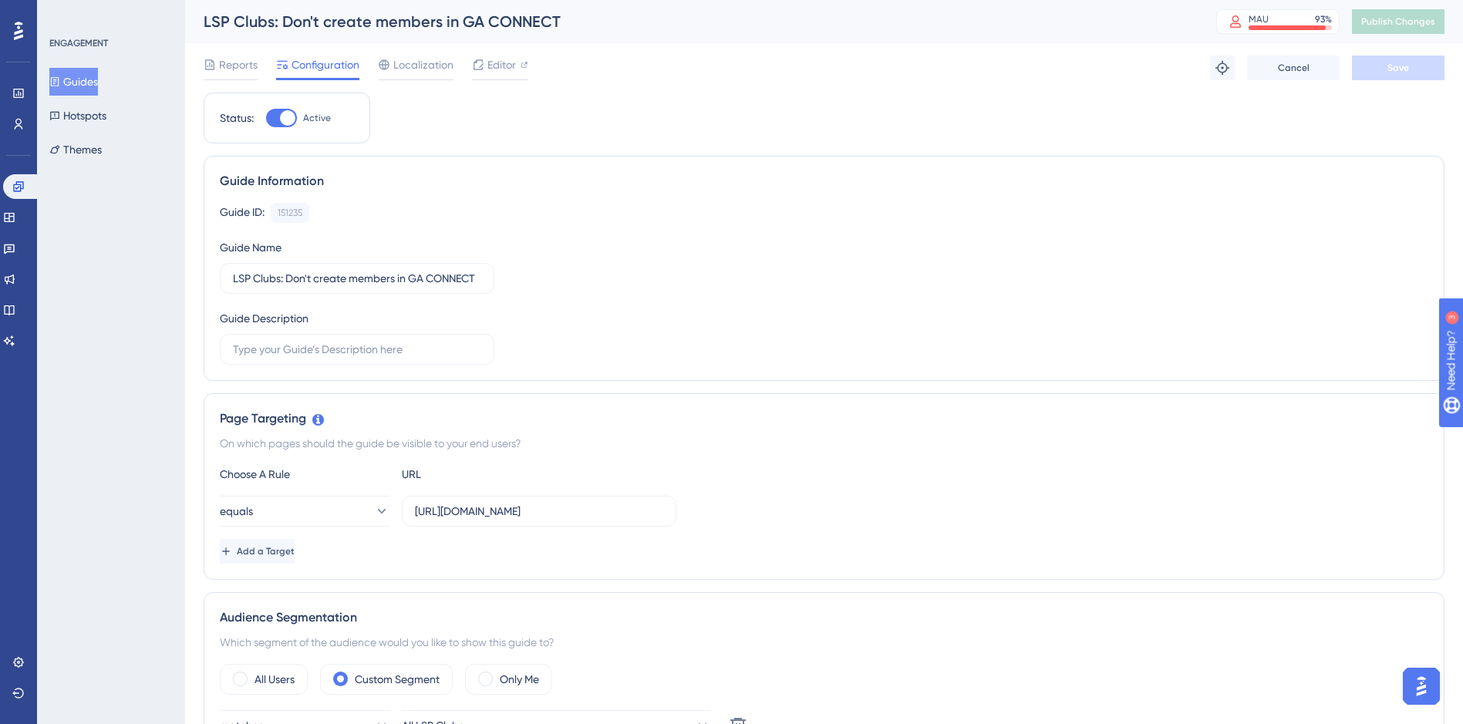
click at [81, 89] on button "Guides" at bounding box center [73, 82] width 49 height 28
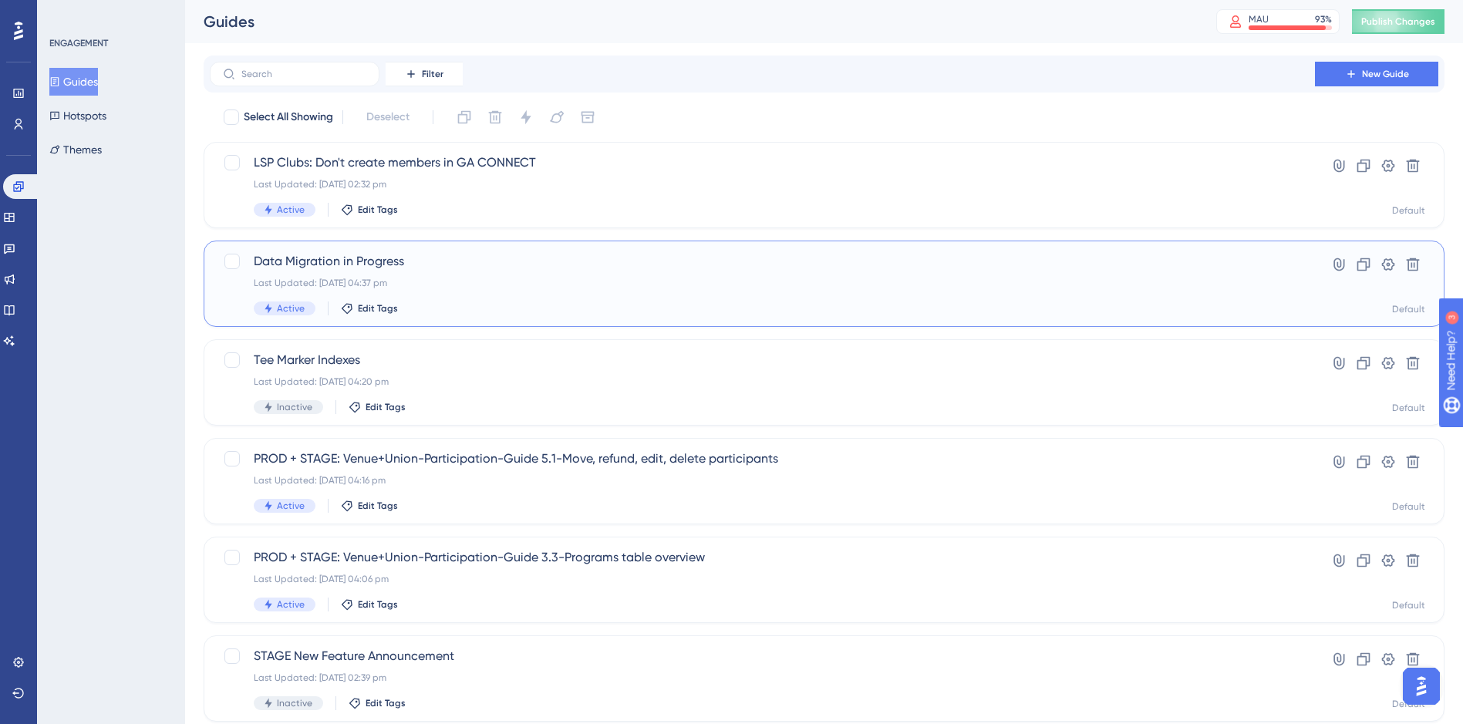
click at [475, 263] on span "Data Migration in Progress" at bounding box center [762, 261] width 1017 height 19
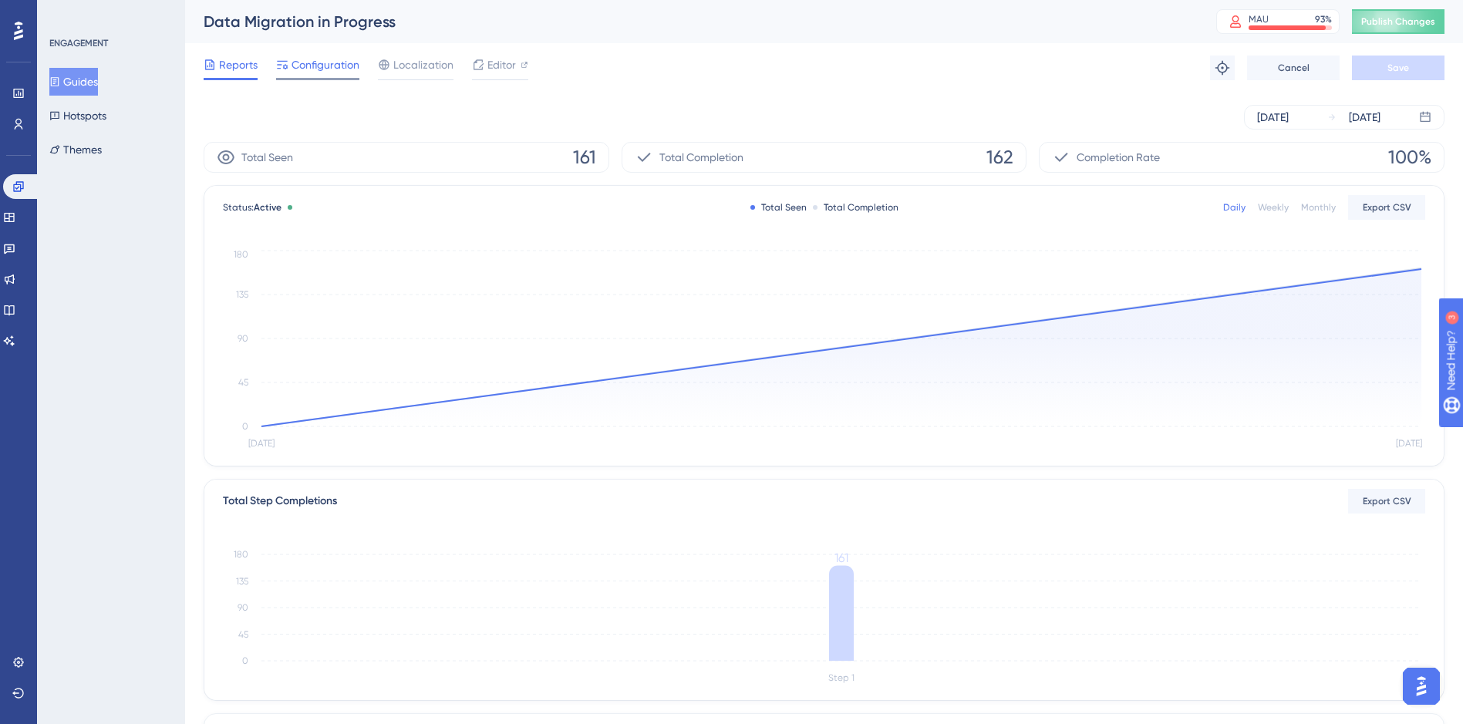
click at [345, 69] on span "Configuration" at bounding box center [325, 65] width 68 height 19
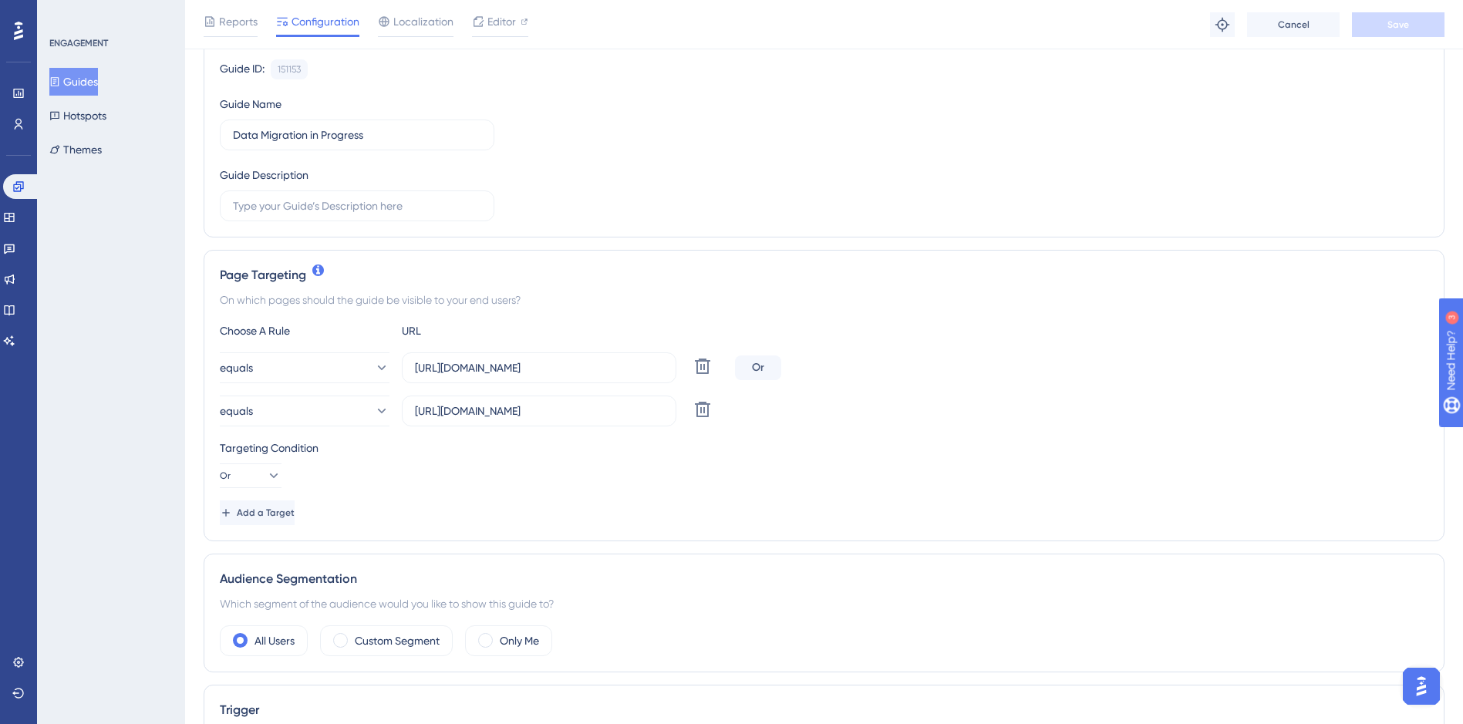
scroll to position [154, 0]
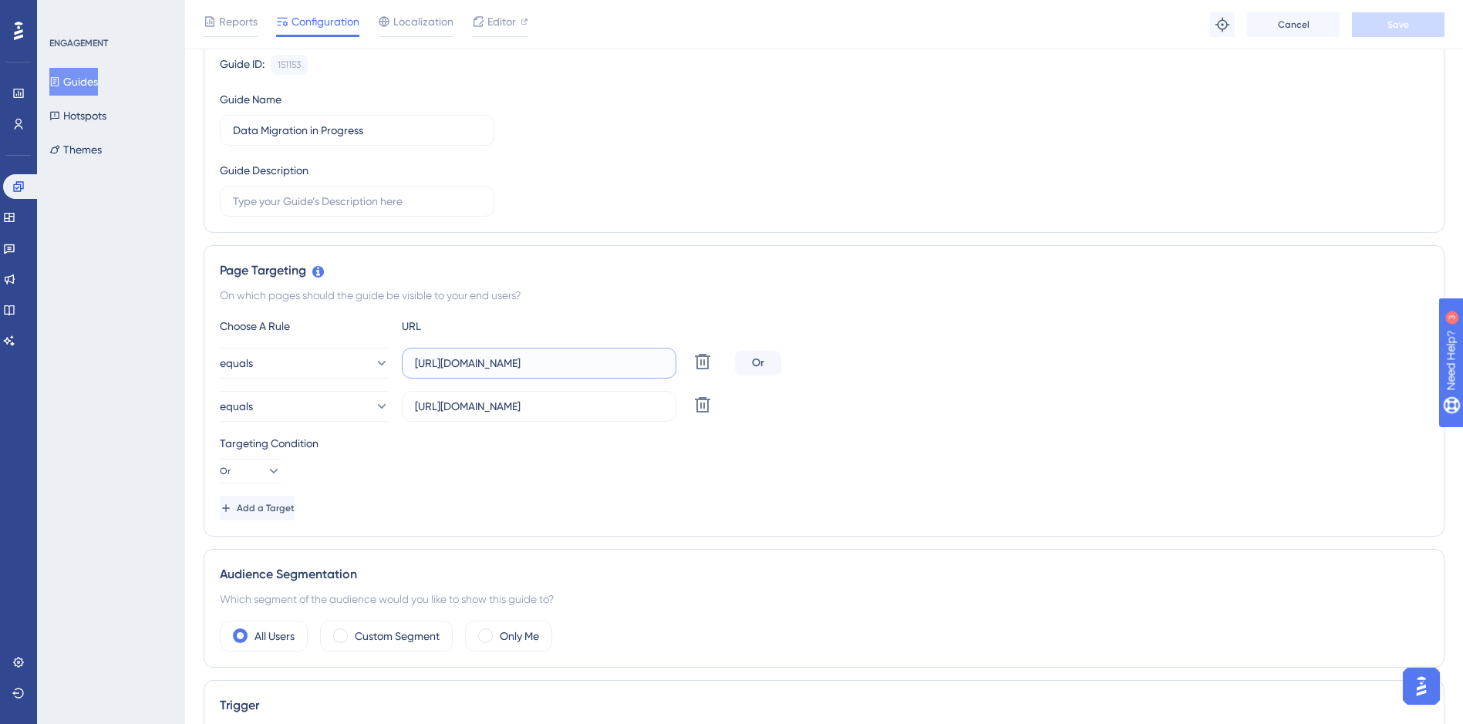
click at [481, 365] on input "[URL][DOMAIN_NAME]" at bounding box center [539, 363] width 248 height 17
paste input "[DOMAIN_NAME][URL]"
type input "[URL][DOMAIN_NAME]"
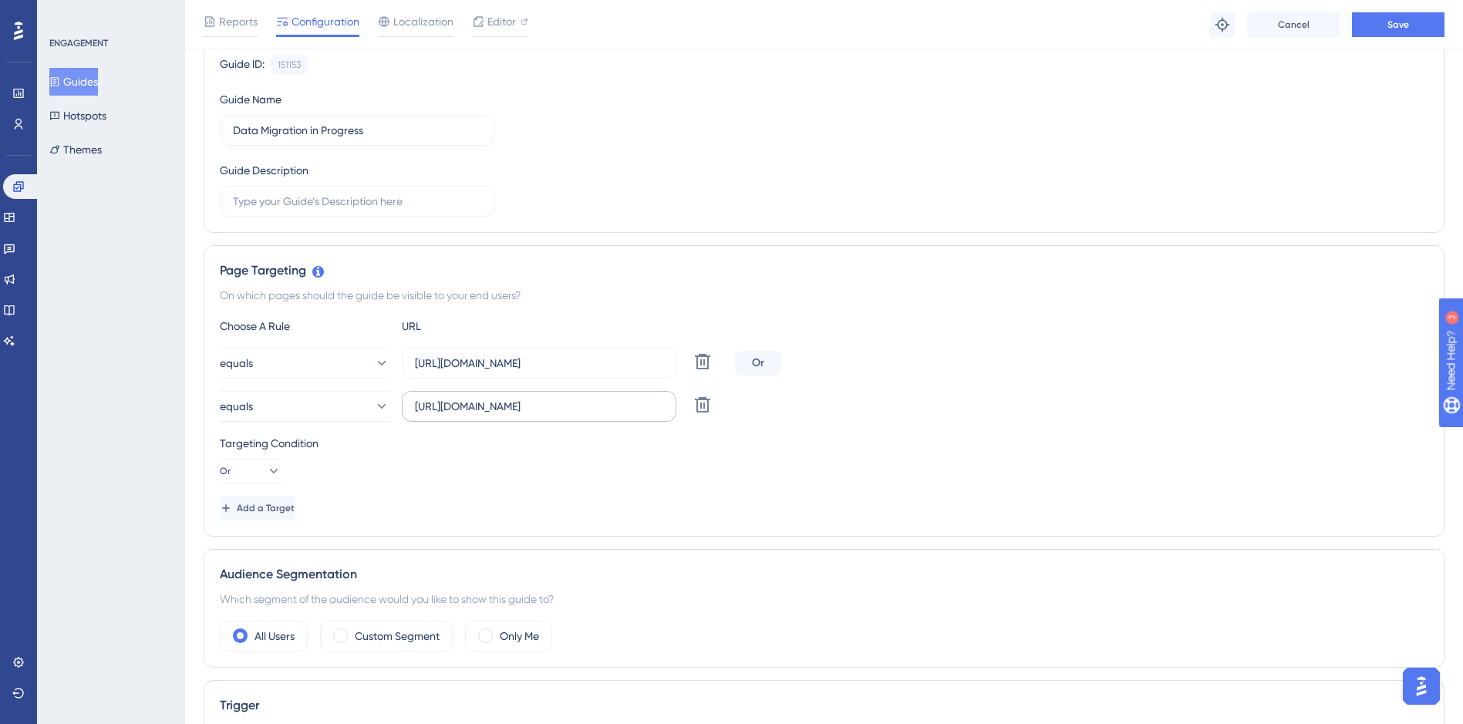
click at [561, 396] on label "[URL][DOMAIN_NAME]" at bounding box center [539, 406] width 274 height 31
click at [561, 398] on input "[URL][DOMAIN_NAME]" at bounding box center [539, 406] width 248 height 17
click at [558, 407] on input "[URL][DOMAIN_NAME]" at bounding box center [539, 406] width 248 height 17
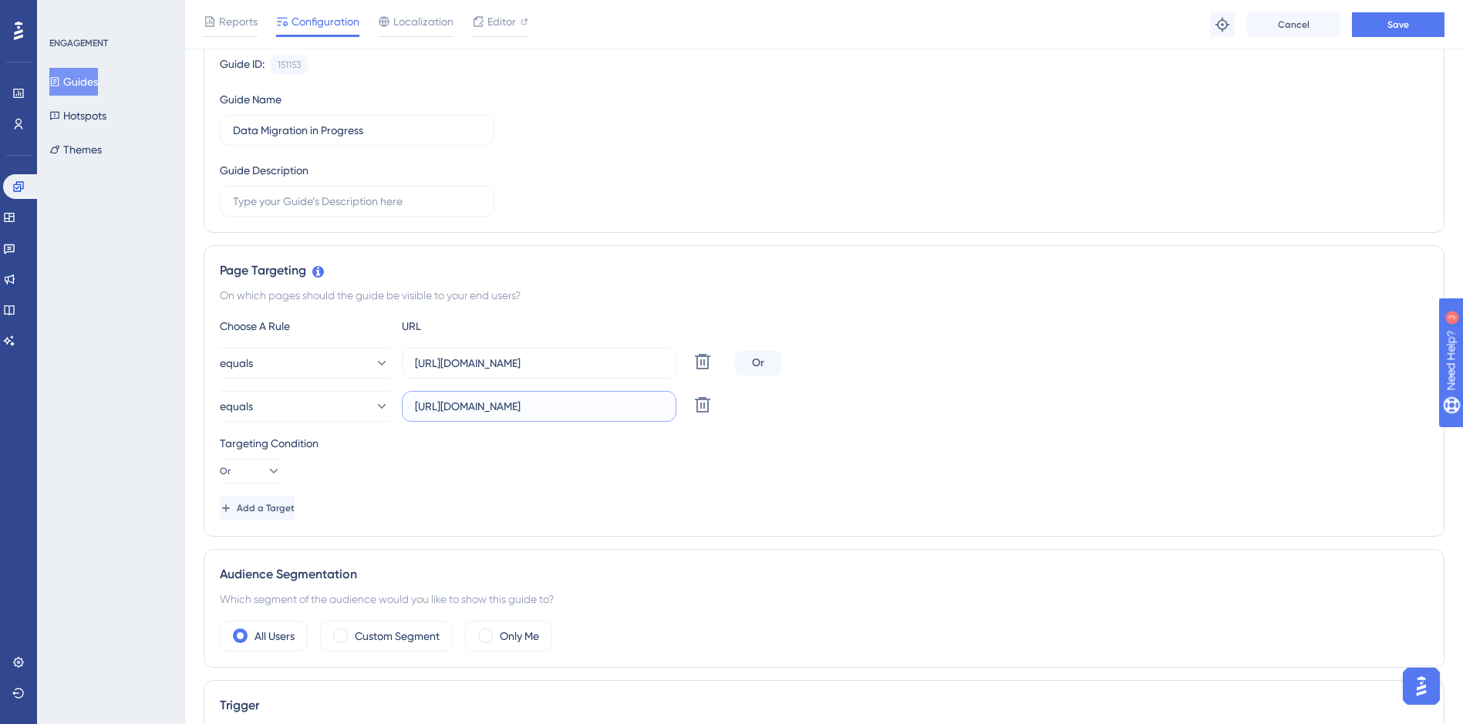
click at [436, 410] on input "[URL][DOMAIN_NAME]" at bounding box center [539, 406] width 248 height 17
paste input "[DOMAIN_NAME][URL]"
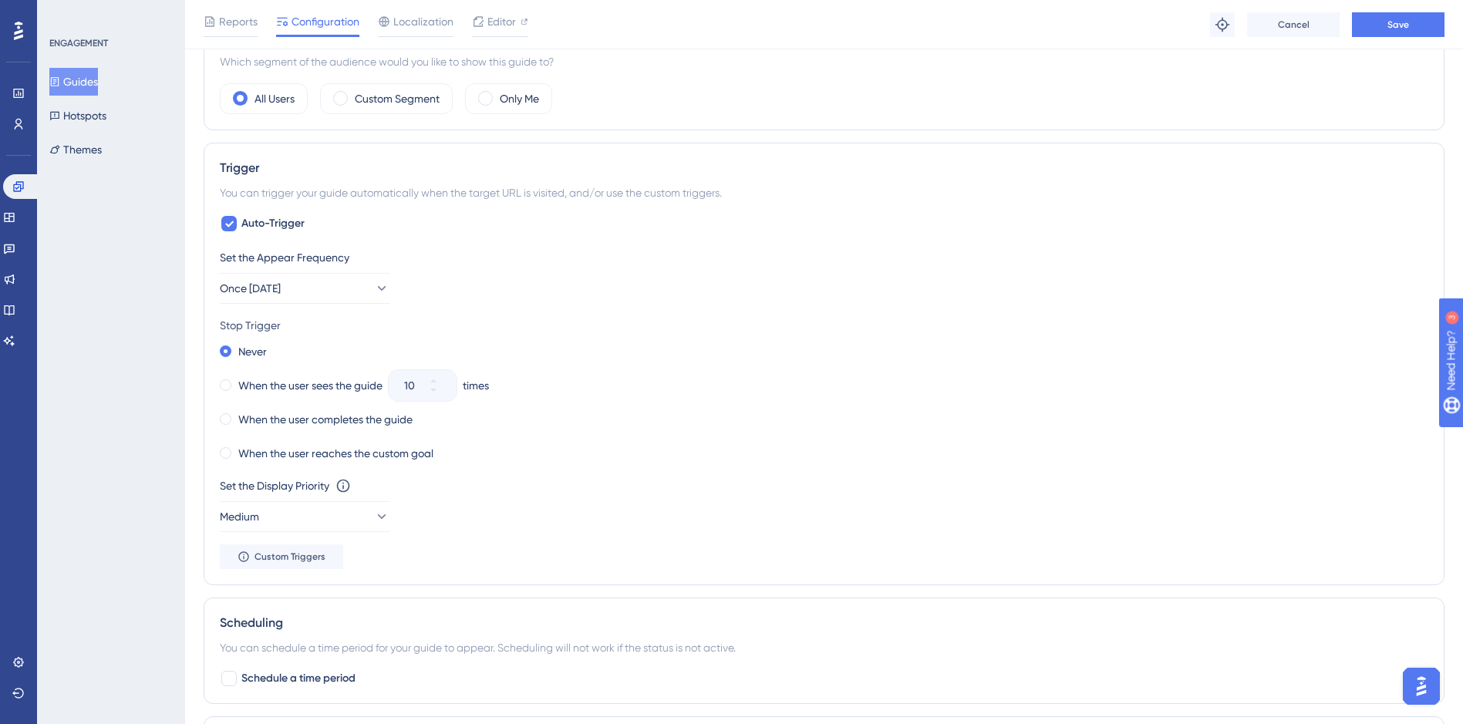
scroll to position [694, 0]
type input "[URL][DOMAIN_NAME]"
click at [368, 526] on button "Medium" at bounding box center [305, 514] width 170 height 31
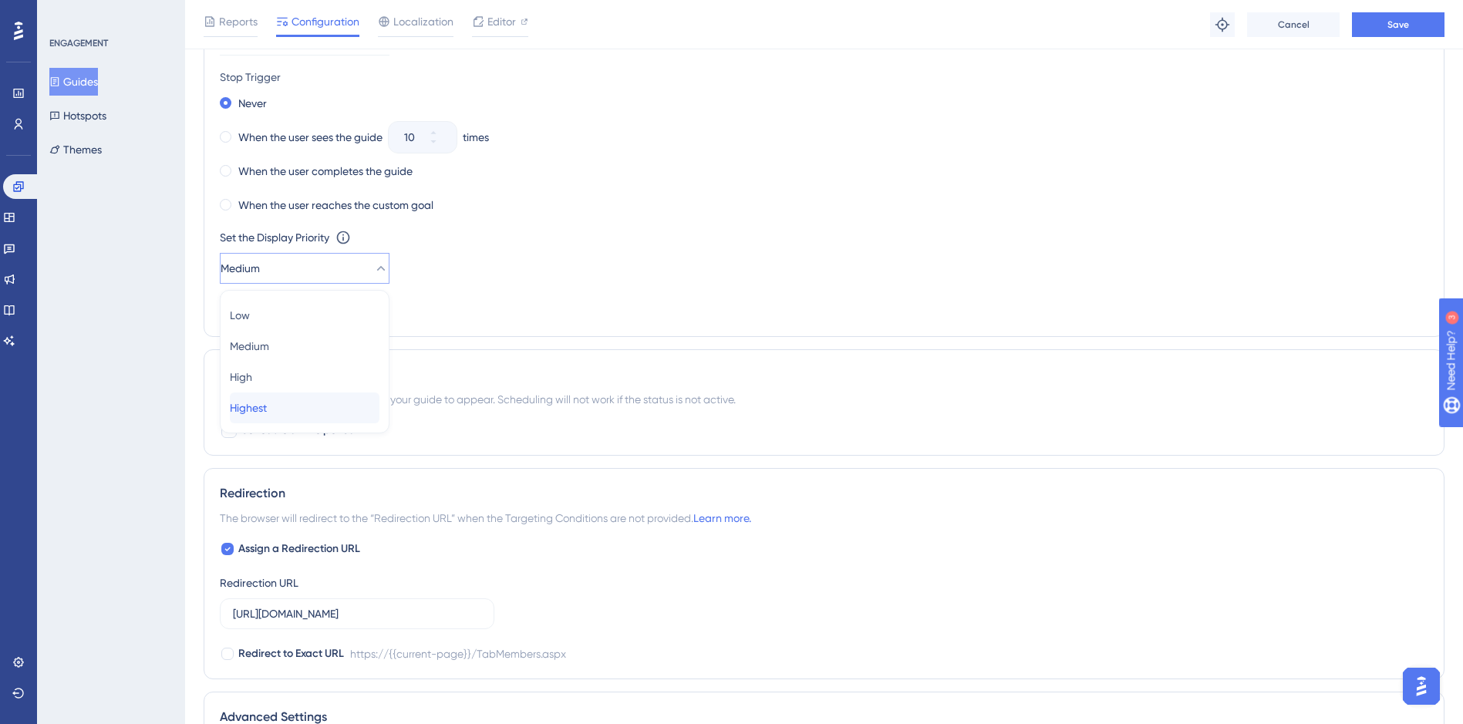
click at [336, 402] on div "Highest Highest" at bounding box center [305, 407] width 150 height 31
click at [1390, 28] on span "Save" at bounding box center [1398, 25] width 22 height 12
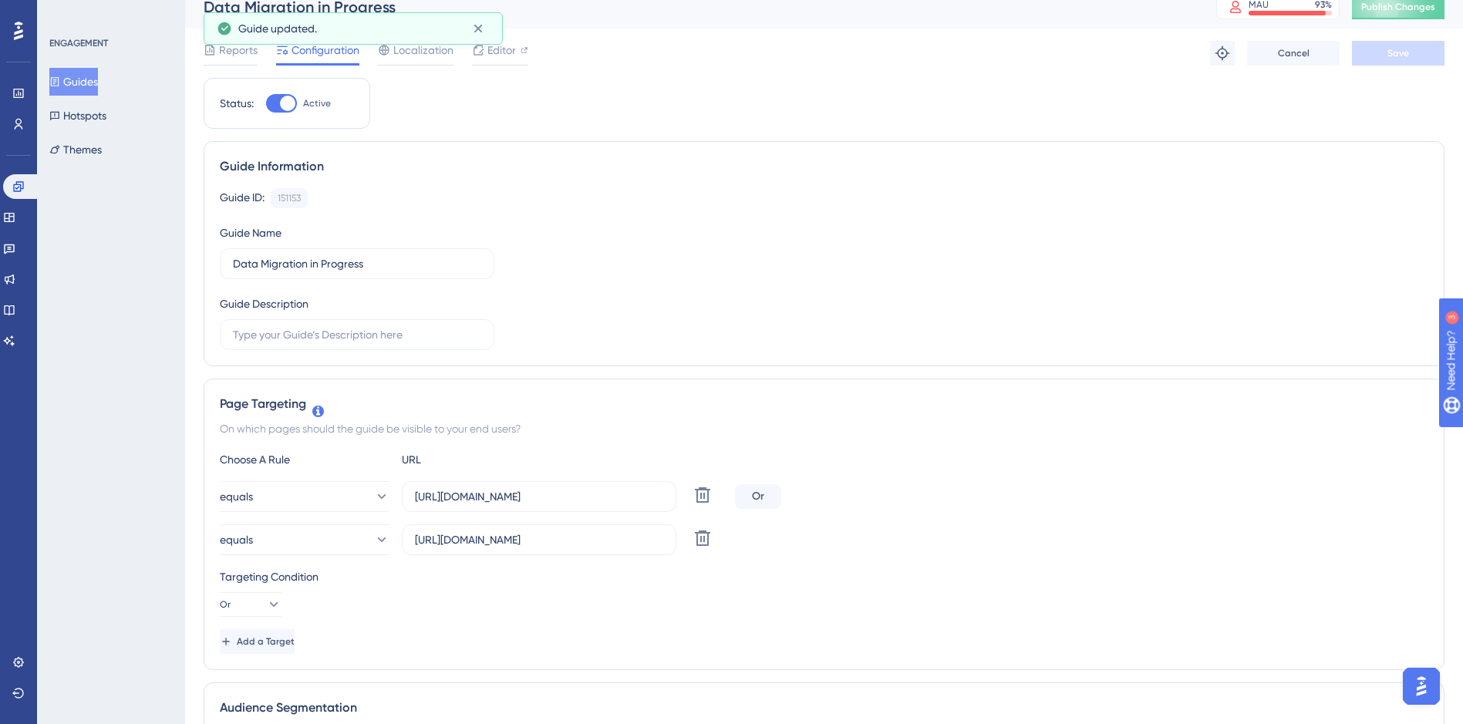
scroll to position [0, 0]
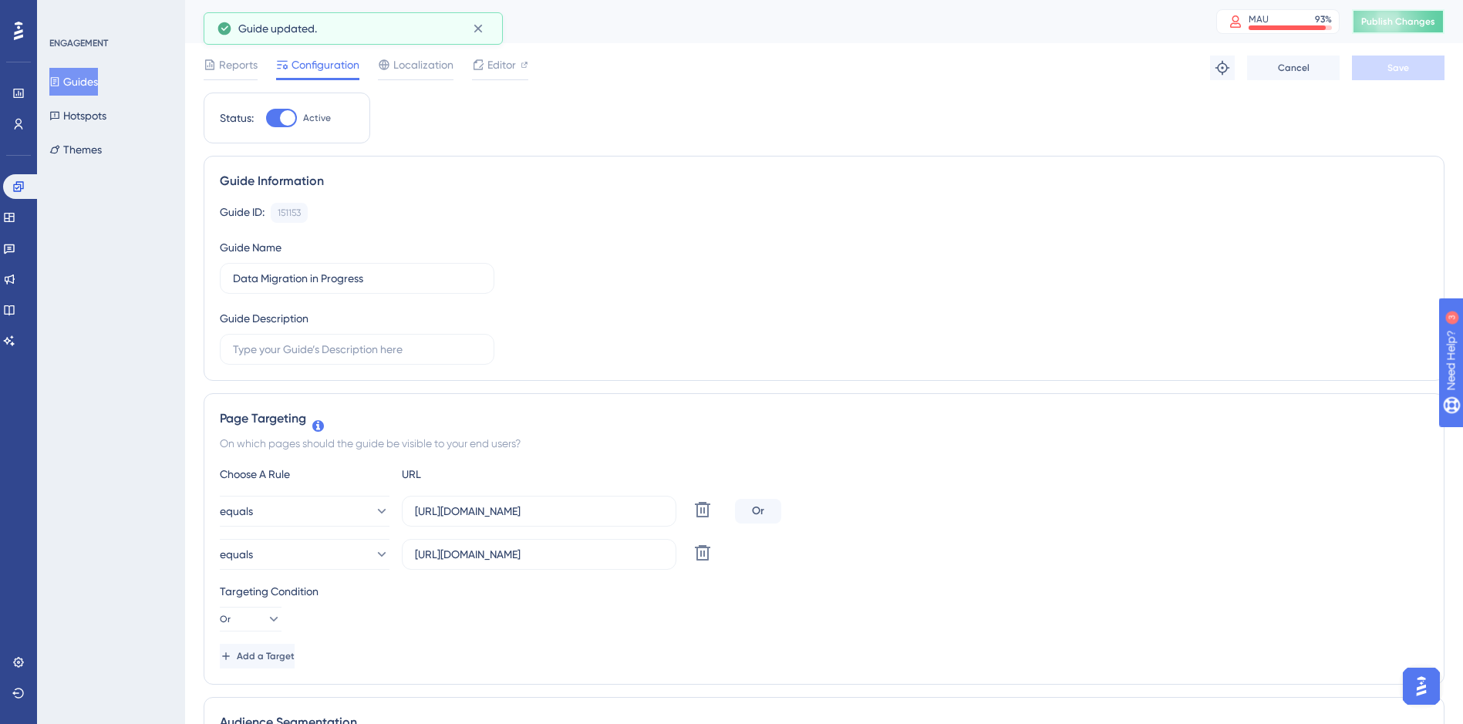
click at [1403, 26] on span "Publish Changes" at bounding box center [1398, 21] width 74 height 12
